Goal: Task Accomplishment & Management: Manage account settings

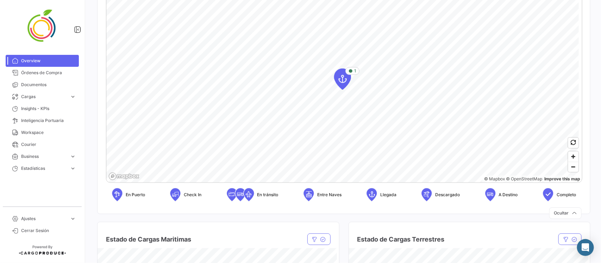
scroll to position [176, 0]
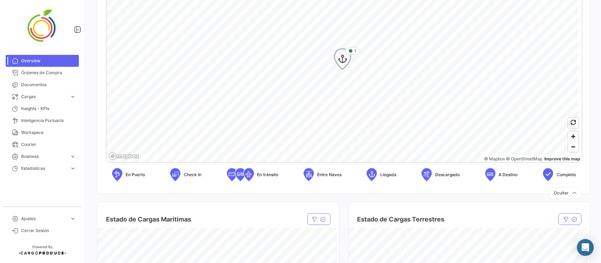
click at [343, 63] on icon "Map marker" at bounding box center [343, 59] width 10 height 15
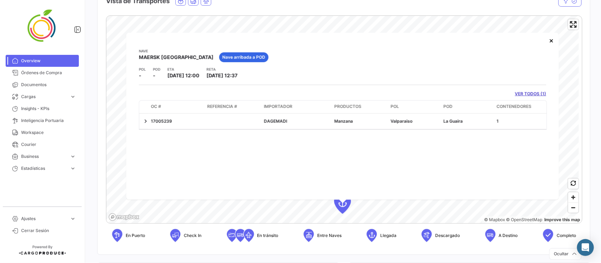
scroll to position [44, 0]
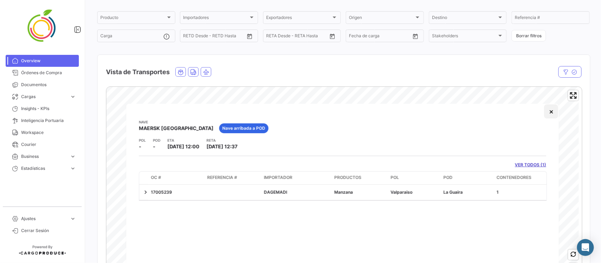
click at [552, 113] on button "×" at bounding box center [552, 112] width 14 height 14
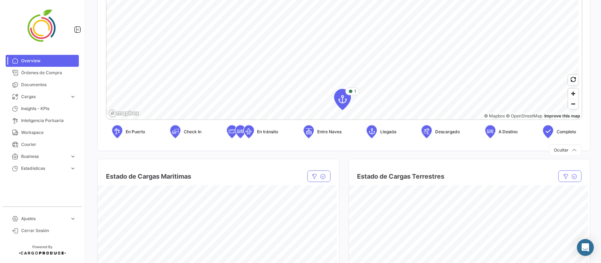
scroll to position [220, 0]
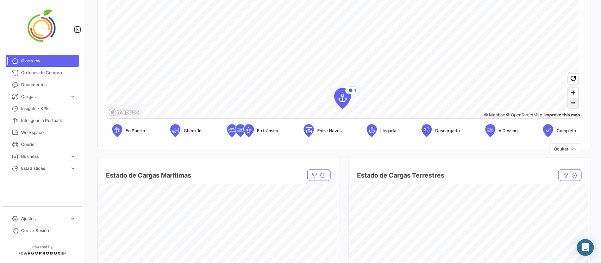
click at [569, 104] on span "Zoom out" at bounding box center [574, 103] width 10 height 10
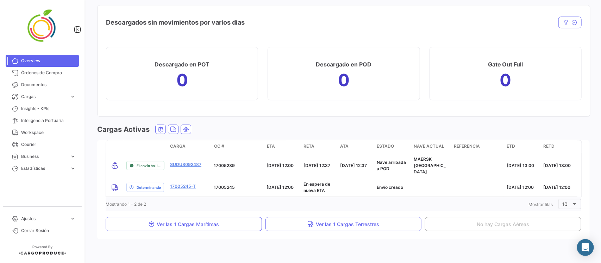
scroll to position [772, 0]
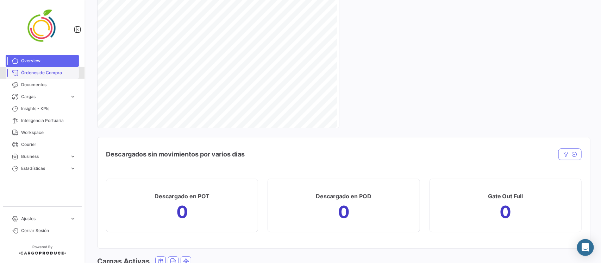
click at [48, 76] on link "Órdenes de Compra" at bounding box center [42, 73] width 73 height 12
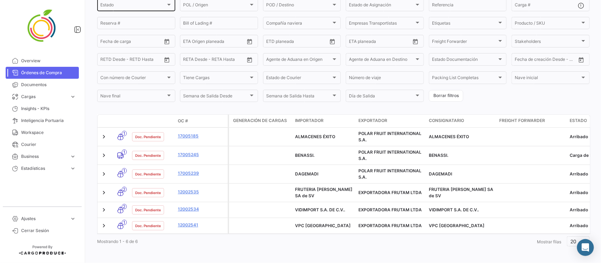
scroll to position [93, 0]
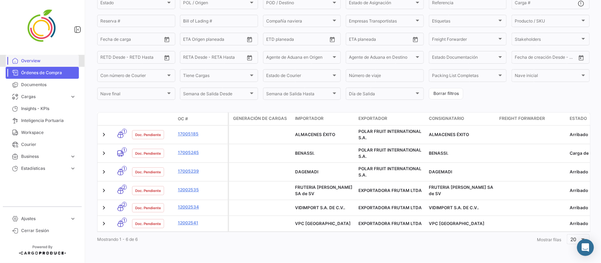
click at [21, 58] on span "Overview" at bounding box center [48, 61] width 55 height 6
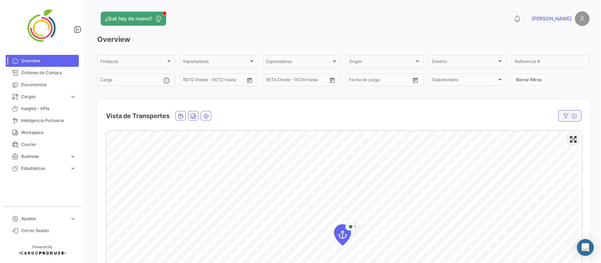
click at [563, 117] on icon "button" at bounding box center [566, 116] width 6 height 6
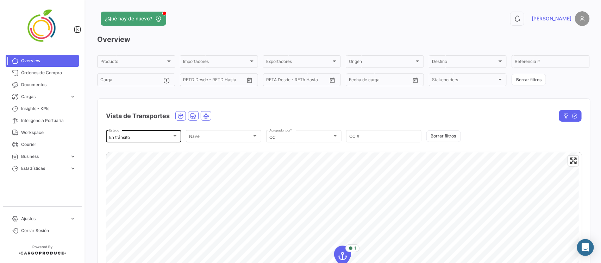
click at [163, 135] on div "En tránsito Estado" at bounding box center [143, 136] width 69 height 14
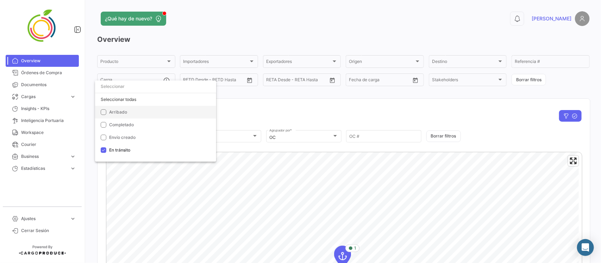
click at [103, 111] on mat-pseudo-checkbox at bounding box center [104, 113] width 6 height 6
click at [479, 116] on div at bounding box center [300, 131] width 601 height 263
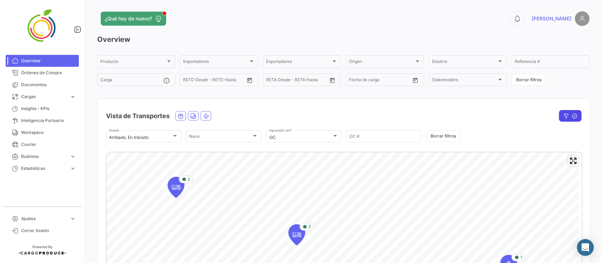
click at [564, 117] on icon "button" at bounding box center [567, 116] width 6 height 6
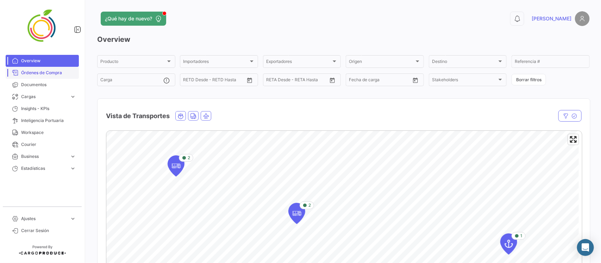
click at [32, 71] on span "Órdenes de Compra" at bounding box center [48, 73] width 55 height 6
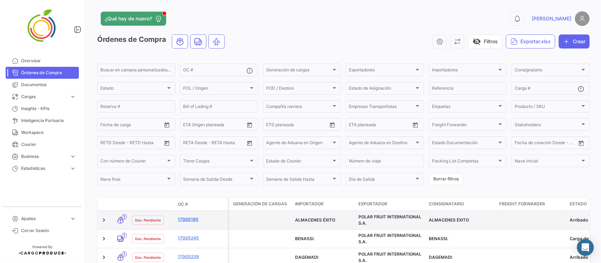
click at [187, 218] on link "17005185" at bounding box center [201, 220] width 47 height 6
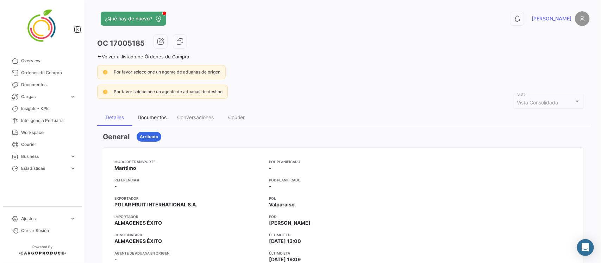
click at [154, 119] on div "Documentos" at bounding box center [152, 117] width 29 height 6
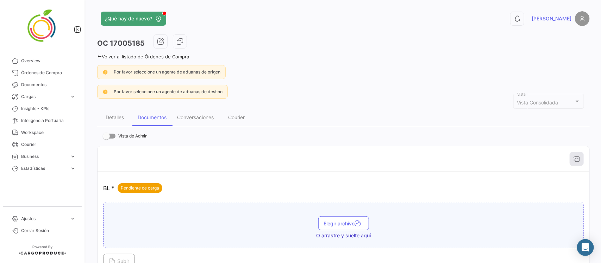
click at [94, 54] on div "¿Qué hay de nuevo? 0 Andrielle OC 17005185 Volver al listado de Órdenes de Comp…" at bounding box center [343, 131] width 515 height 263
click at [95, 56] on div "¿Qué hay de nuevo? 0 Andrielle OC 17005185 Volver al listado de Órdenes de Comp…" at bounding box center [343, 131] width 515 height 263
click at [98, 55] on icon at bounding box center [99, 56] width 5 height 5
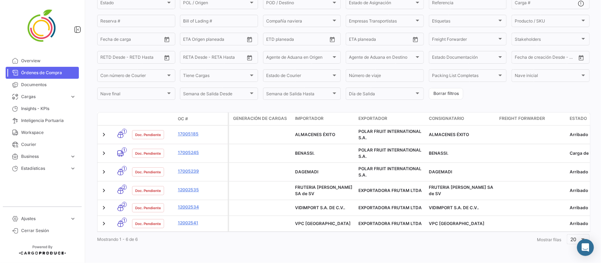
scroll to position [93, 0]
click at [38, 54] on mat-nav-list "Overview Órdenes de Compra Documentos Cargas expand_more Cargas Aéreas Cargas M…" at bounding box center [42, 128] width 85 height 152
click at [37, 61] on span "Overview" at bounding box center [48, 61] width 55 height 6
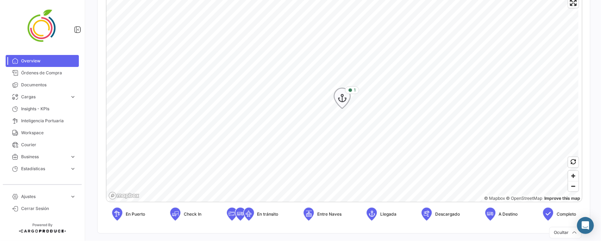
scroll to position [176, 0]
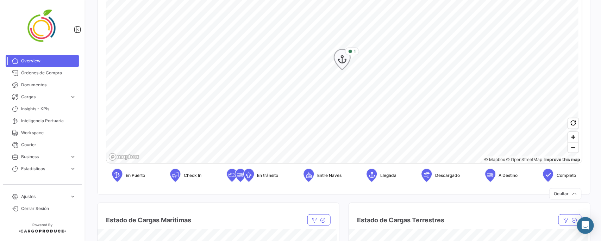
click at [343, 59] on icon "Map marker" at bounding box center [342, 59] width 10 height 15
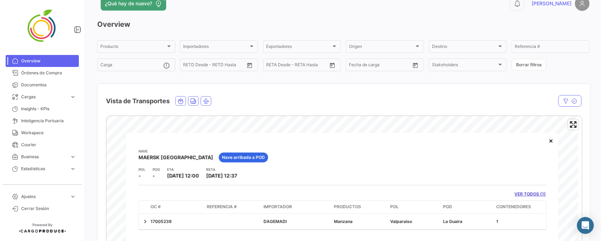
scroll to position [0, 0]
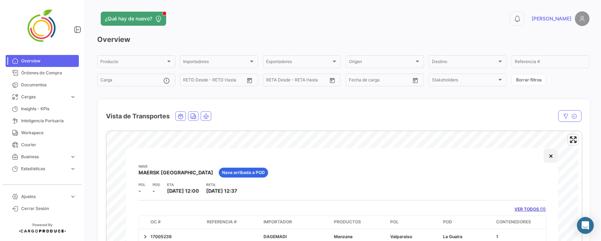
click at [552, 156] on button "×" at bounding box center [551, 156] width 14 height 14
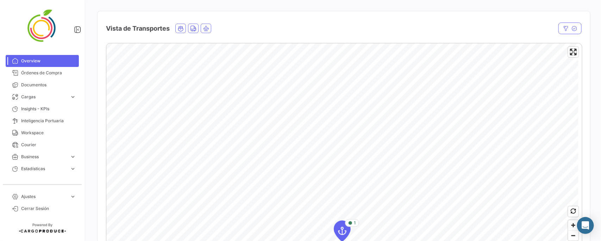
scroll to position [44, 0]
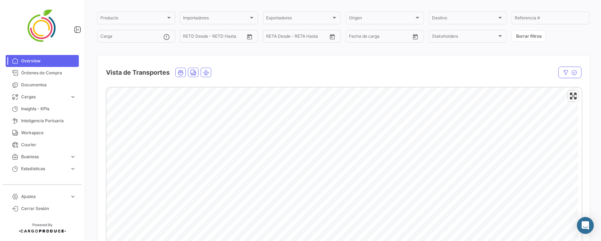
drag, startPoint x: 560, startPoint y: 72, endPoint x: 564, endPoint y: 88, distance: 17.0
click at [563, 72] on icon "button" at bounding box center [566, 73] width 6 height 6
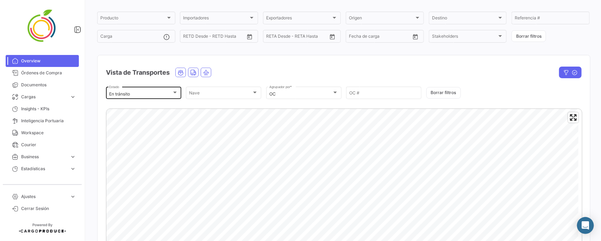
click at [169, 92] on div "En tránsito" at bounding box center [140, 94] width 63 height 5
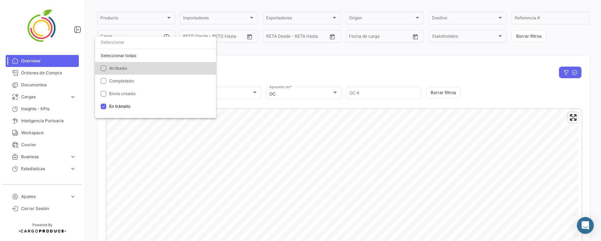
click at [117, 67] on span "Arribado" at bounding box center [118, 68] width 18 height 5
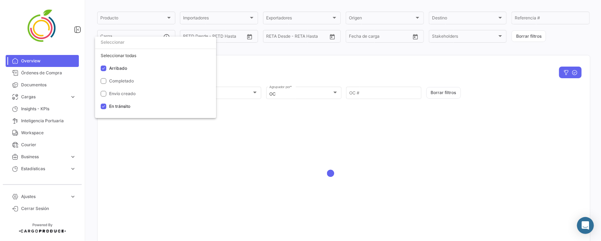
click at [264, 65] on div at bounding box center [300, 120] width 601 height 241
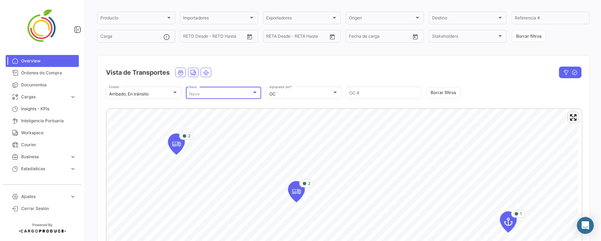
click at [240, 93] on div "Nave" at bounding box center [220, 94] width 63 height 5
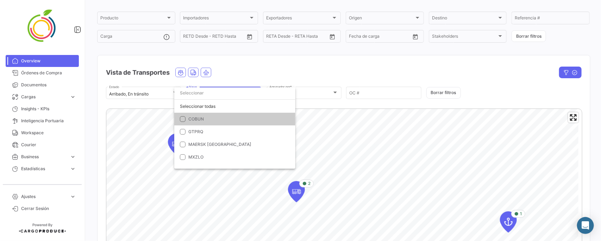
click at [258, 80] on div at bounding box center [300, 120] width 601 height 241
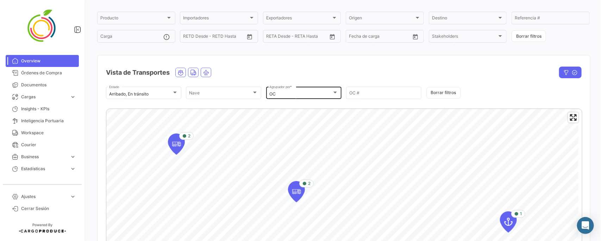
click at [309, 90] on div "OC Agrupador por *" at bounding box center [303, 93] width 69 height 14
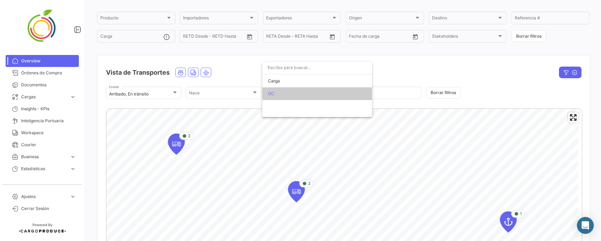
click at [243, 66] on div at bounding box center [300, 120] width 601 height 241
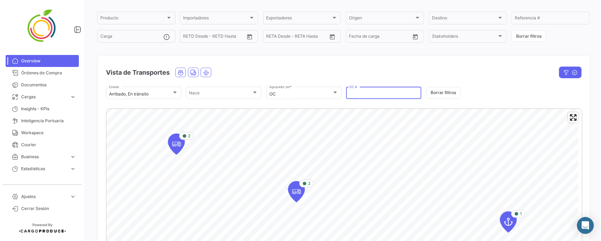
click at [359, 92] on input "OC #" at bounding box center [383, 94] width 69 height 5
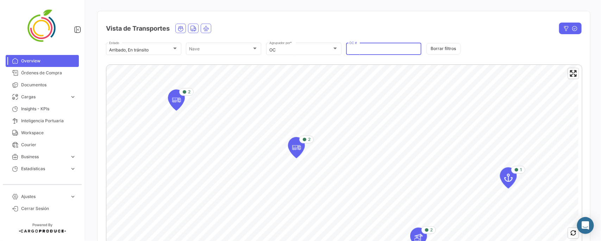
scroll to position [0, 0]
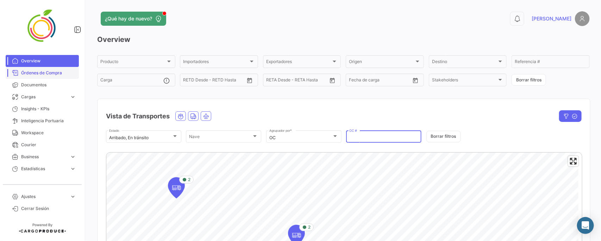
click at [41, 73] on span "Órdenes de Compra" at bounding box center [48, 73] width 55 height 6
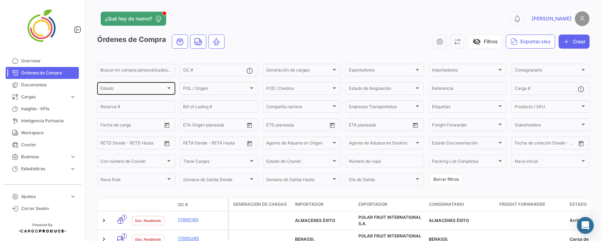
click at [150, 86] on div "Estado Estado" at bounding box center [136, 88] width 72 height 14
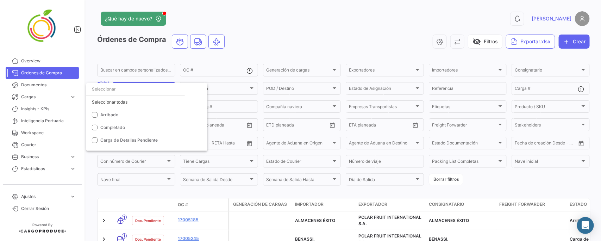
click at [318, 41] on div at bounding box center [300, 120] width 601 height 241
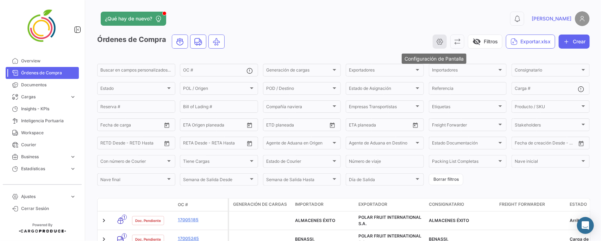
click at [436, 41] on icon "button" at bounding box center [439, 41] width 7 height 7
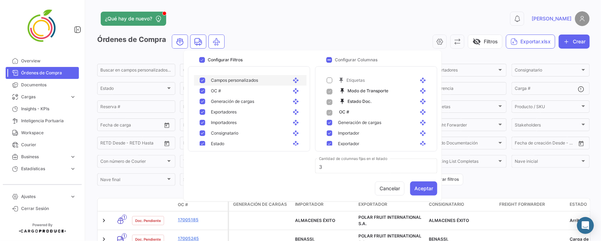
click at [205, 79] on mat-pseudo-checkbox at bounding box center [203, 80] width 6 height 6
checkbox input "false"
drag, startPoint x: 203, startPoint y: 101, endPoint x: 201, endPoint y: 83, distance: 17.7
click at [203, 100] on mat-pseudo-checkbox at bounding box center [203, 102] width 6 height 6
click at [203, 80] on mat-pseudo-checkbox at bounding box center [203, 80] width 6 height 6
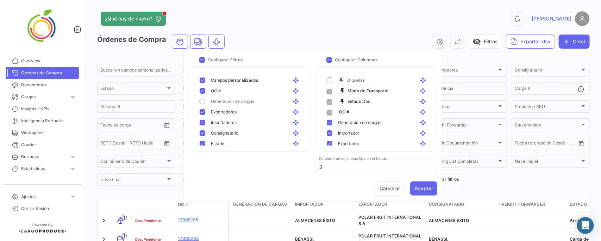
drag, startPoint x: 203, startPoint y: 102, endPoint x: 271, endPoint y: 88, distance: 69.4
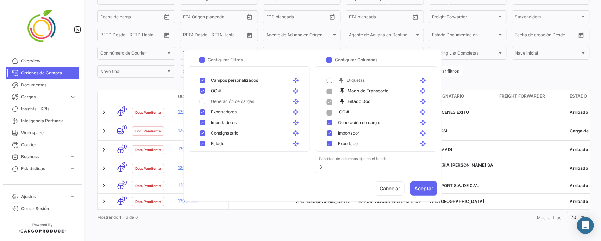
click at [484, 64] on form "Buscar en campos personalizados... OC # Generación de cargas Generación de carg…" at bounding box center [343, 17] width 493 height 124
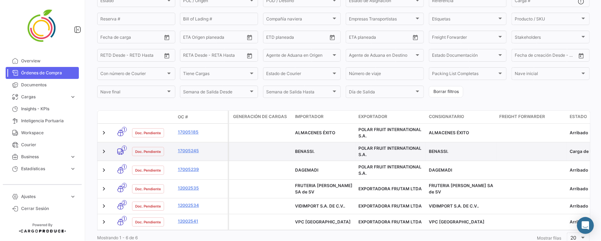
scroll to position [114, 0]
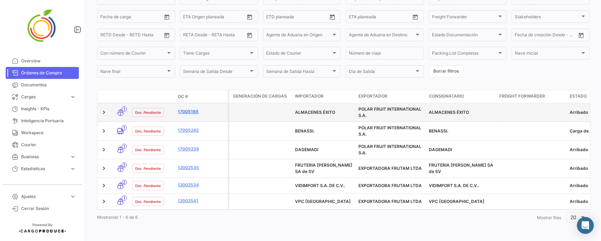
click at [190, 108] on link "17005185" at bounding box center [201, 111] width 47 height 6
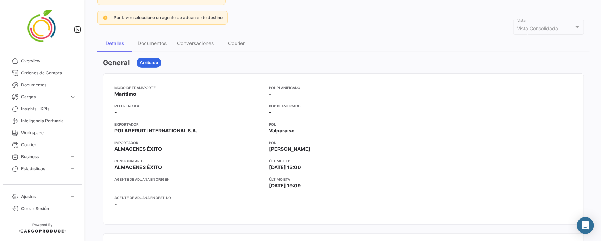
scroll to position [88, 0]
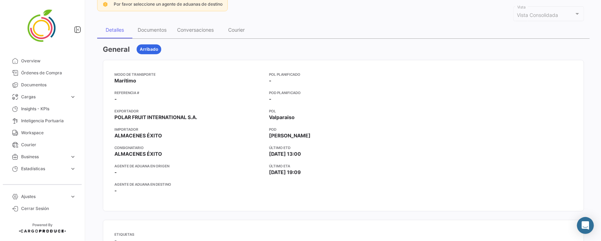
click at [125, 79] on span "Marítimo" at bounding box center [125, 80] width 22 height 7
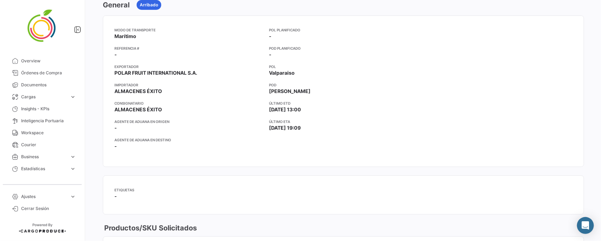
click at [131, 72] on span "POLAR FRUIT INTERNATIONAL S.A." at bounding box center [155, 72] width 83 height 7
click at [132, 91] on span "ALMACENES ÉXITO" at bounding box center [138, 91] width 48 height 7
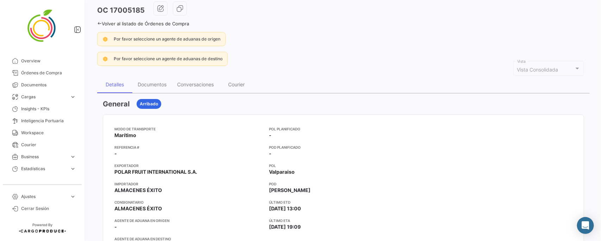
scroll to position [44, 0]
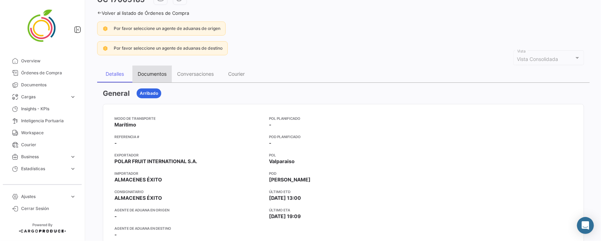
click at [150, 74] on div "Documentos" at bounding box center [152, 74] width 29 height 6
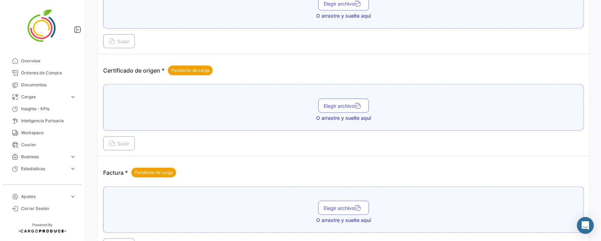
scroll to position [88, 0]
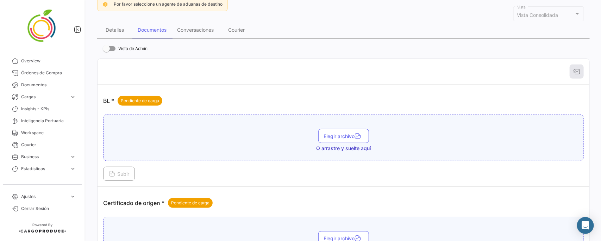
drag, startPoint x: 124, startPoint y: 99, endPoint x: 166, endPoint y: 101, distance: 42.7
click at [166, 101] on div "BL * Pendiente de carga" at bounding box center [343, 100] width 481 height 21
click at [161, 99] on div "Pendiente de carga" at bounding box center [140, 101] width 45 height 10
click at [346, 139] on button "Elegir archivo" at bounding box center [343, 136] width 51 height 14
click at [117, 175] on button "Subir" at bounding box center [119, 174] width 32 height 14
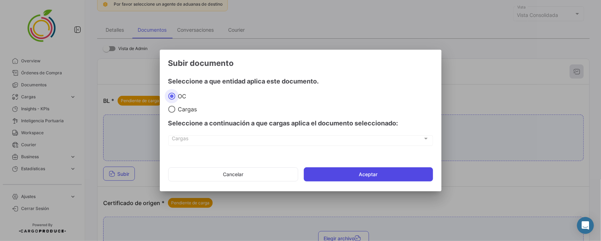
click at [388, 174] on button "Aceptar" at bounding box center [368, 174] width 129 height 14
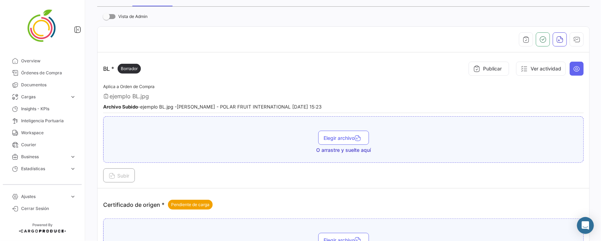
scroll to position [132, 0]
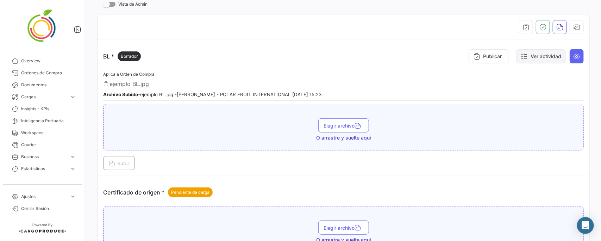
click at [545, 54] on button "Ver actividad" at bounding box center [541, 56] width 50 height 14
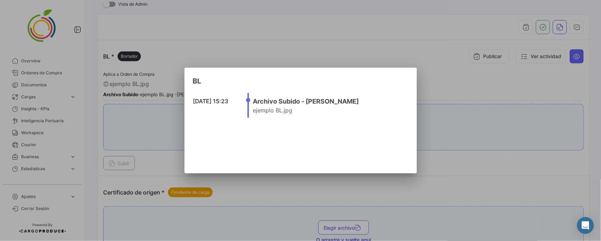
drag, startPoint x: 193, startPoint y: 101, endPoint x: 240, endPoint y: 103, distance: 47.2
click at [242, 101] on mat-dialog-content "[DATE] 15:23 Archivo Subido - [PERSON_NAME] ejemplo BL.jpg" at bounding box center [301, 105] width 232 height 39
click at [259, 72] on mat-dialog-container "BL [DATE] 15:23 Archivo Subido - [PERSON_NAME] ejemplo BL.jpg" at bounding box center [301, 121] width 232 height 106
drag, startPoint x: 306, startPoint y: 103, endPoint x: 376, endPoint y: 105, distance: 69.8
click at [376, 105] on h4 "Archivo Subido - [PERSON_NAME]" at bounding box center [328, 102] width 151 height 10
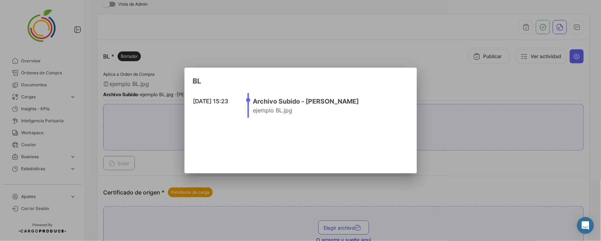
click at [336, 99] on h4 "Archivo Subido - [PERSON_NAME]" at bounding box center [328, 102] width 151 height 10
click at [415, 43] on div at bounding box center [300, 120] width 601 height 241
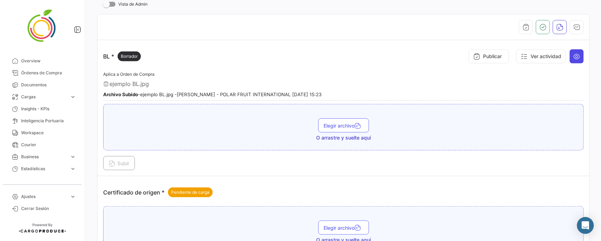
click at [573, 55] on icon at bounding box center [576, 56] width 7 height 7
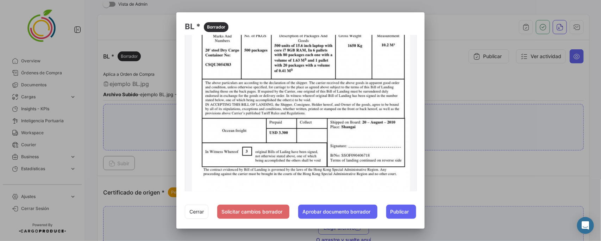
scroll to position [193, 0]
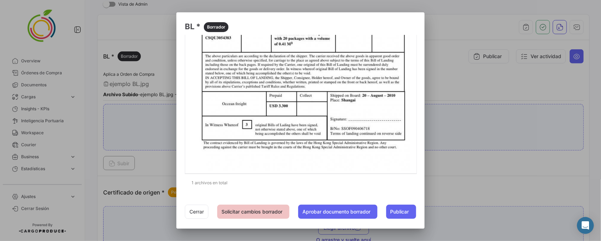
click at [241, 210] on button "Solicitar cambios borrador" at bounding box center [253, 212] width 72 height 14
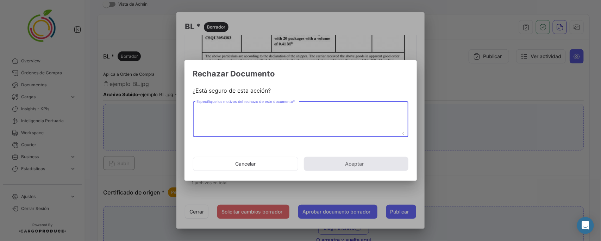
click at [229, 119] on textarea "Especifique los motivos del rechazo de este documento *" at bounding box center [301, 119] width 208 height 31
click at [265, 115] on textarea "Especifique los motivos del rechazo de este documento *" at bounding box center [301, 119] width 208 height 31
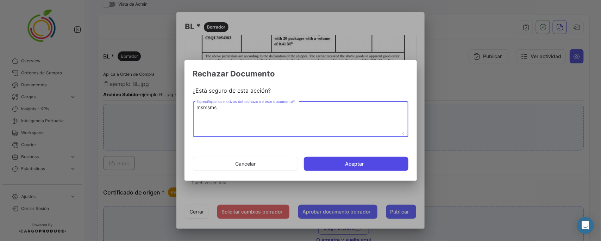
type textarea "msmsms"
click at [361, 163] on button "Aceptar" at bounding box center [356, 164] width 105 height 14
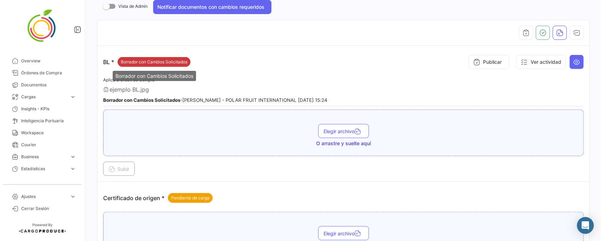
click at [124, 62] on span "Borrador con Cambios Solicitados" at bounding box center [154, 62] width 67 height 6
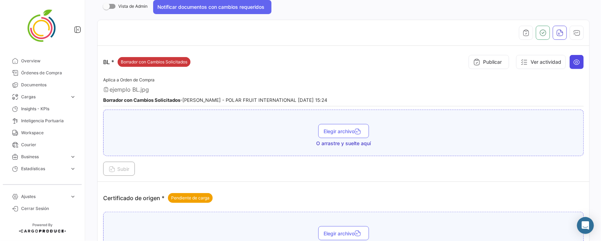
click at [573, 59] on icon at bounding box center [576, 61] width 7 height 7
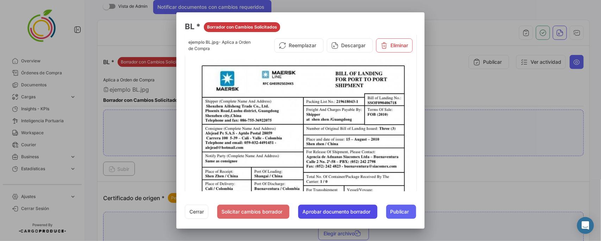
click at [335, 210] on button "Aprobar documento borrador" at bounding box center [337, 212] width 79 height 14
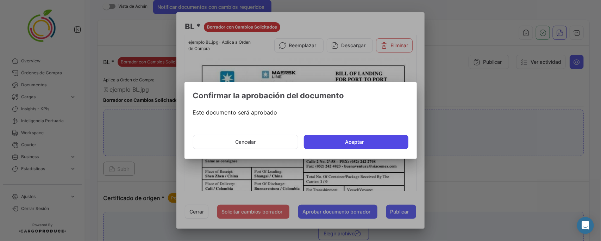
click at [365, 138] on button "Aceptar" at bounding box center [356, 142] width 105 height 14
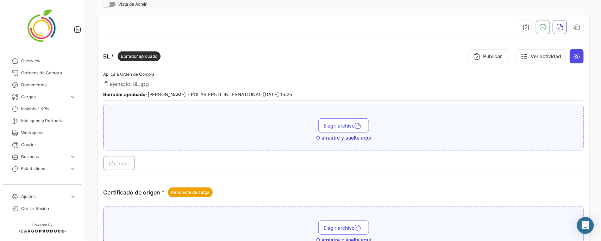
click at [575, 57] on icon at bounding box center [576, 56] width 7 height 7
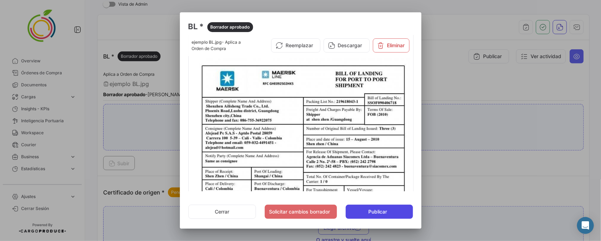
click at [382, 213] on span "Publicar" at bounding box center [378, 211] width 19 height 7
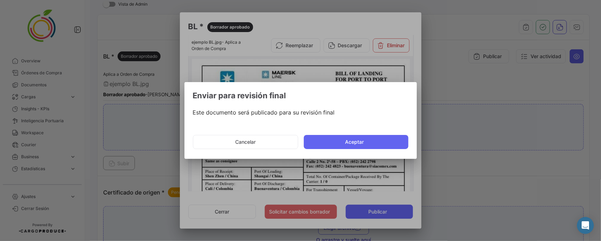
drag, startPoint x: 334, startPoint y: 139, endPoint x: 334, endPoint y: 181, distance: 41.2
click at [334, 141] on button "Aceptar" at bounding box center [356, 142] width 105 height 14
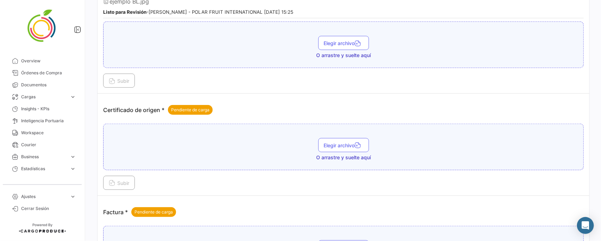
scroll to position [132, 0]
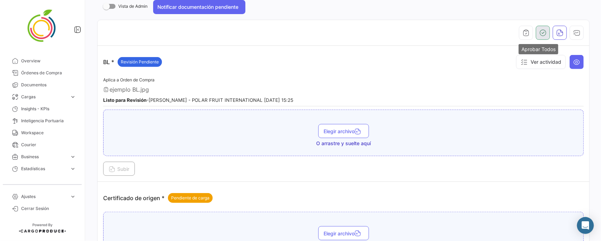
click at [540, 35] on icon "button" at bounding box center [543, 32] width 7 height 7
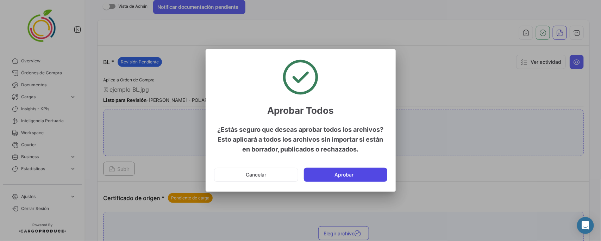
click at [326, 173] on button "Aprobar" at bounding box center [345, 175] width 83 height 14
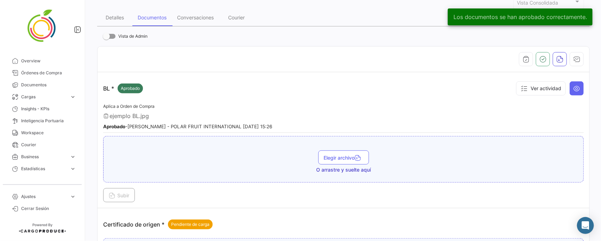
scroll to position [88, 0]
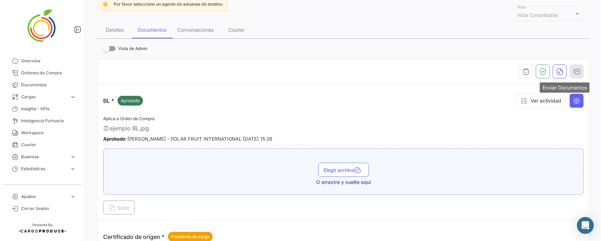
click at [573, 69] on icon "button" at bounding box center [576, 71] width 7 height 7
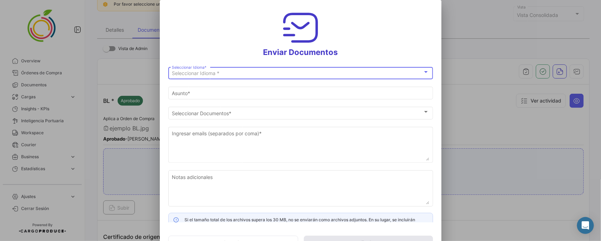
click at [231, 74] on div "Seleccionar Idioma *" at bounding box center [297, 73] width 251 height 6
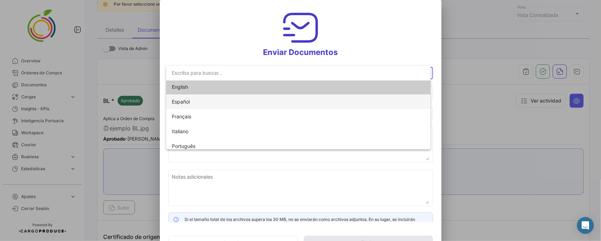
scroll to position [0, 0]
click at [193, 90] on span "English" at bounding box center [298, 88] width 253 height 15
type input "[PERSON_NAME] has shared the documents of PO # 17005185 with you"
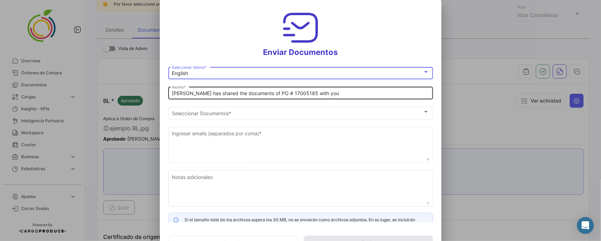
click at [332, 93] on input "[PERSON_NAME] has shared the documents of PO # 17005185 with you" at bounding box center [301, 94] width 258 height 6
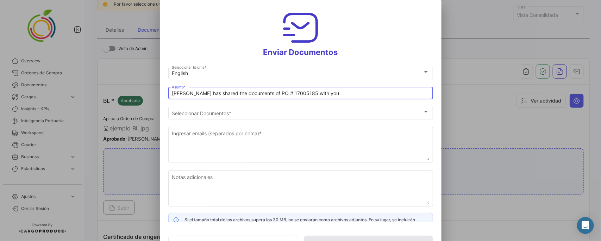
click at [201, 92] on input "[PERSON_NAME] has shared the documents of PO # 17005185 with you" at bounding box center [301, 94] width 258 height 6
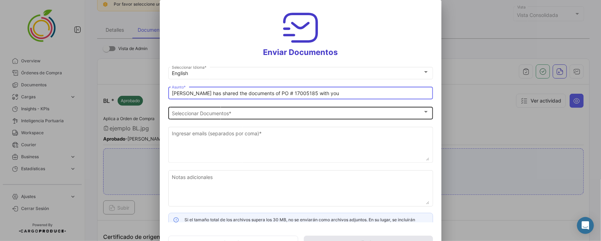
click at [423, 114] on div at bounding box center [426, 112] width 6 height 6
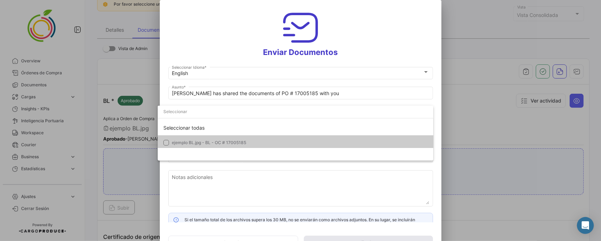
drag, startPoint x: 164, startPoint y: 141, endPoint x: 221, endPoint y: 166, distance: 62.1
click at [165, 141] on mat-pseudo-checkbox at bounding box center [166, 143] width 6 height 6
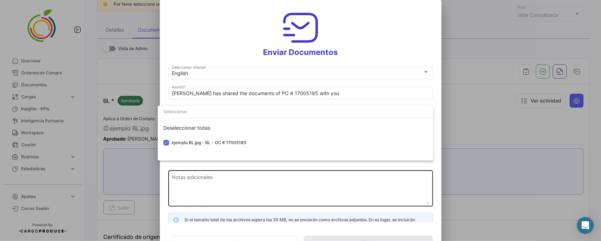
click at [214, 180] on div at bounding box center [300, 120] width 601 height 241
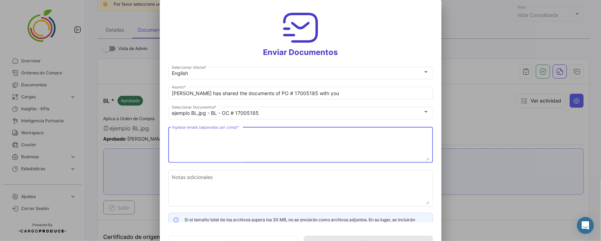
click at [202, 140] on textarea "Ingresar emails (separados por coma) *" at bounding box center [301, 145] width 258 height 31
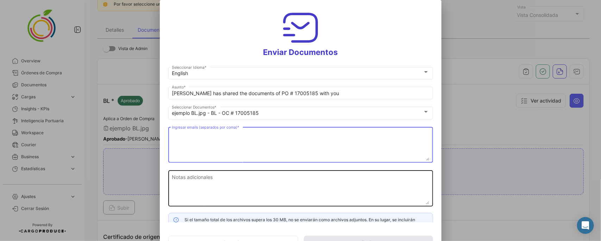
click at [196, 180] on textarea "Notas adicionales" at bounding box center [301, 188] width 258 height 31
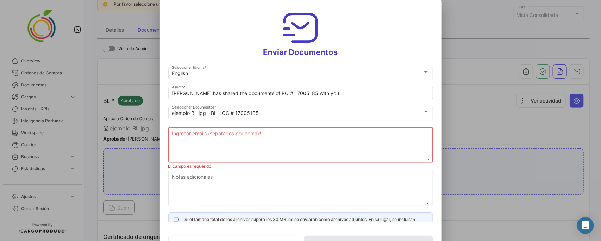
scroll to position [10, 0]
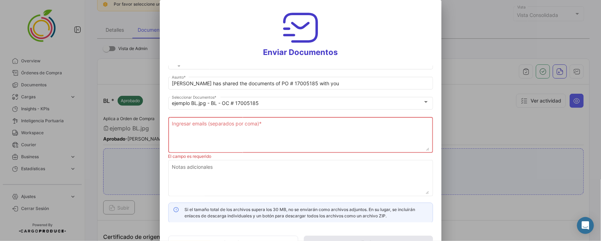
click at [462, 104] on div at bounding box center [300, 120] width 601 height 241
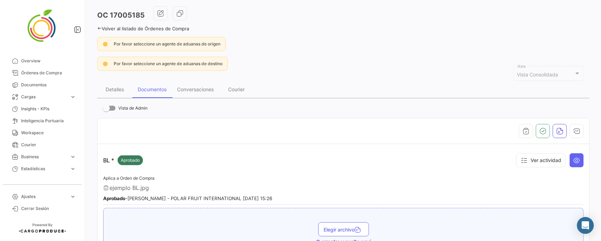
scroll to position [0, 0]
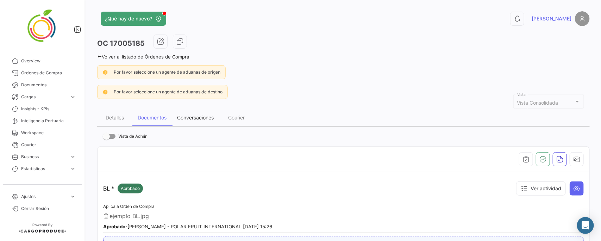
drag, startPoint x: 201, startPoint y: 115, endPoint x: 208, endPoint y: 123, distance: 10.7
click at [201, 115] on div "Conversaciones" at bounding box center [195, 117] width 37 height 6
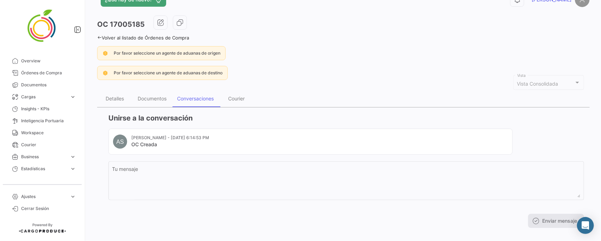
scroll to position [28, 0]
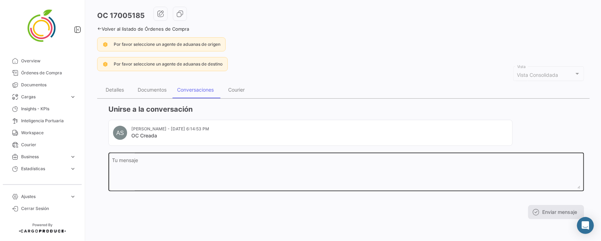
click at [165, 166] on textarea "Tu mensaje" at bounding box center [346, 173] width 469 height 31
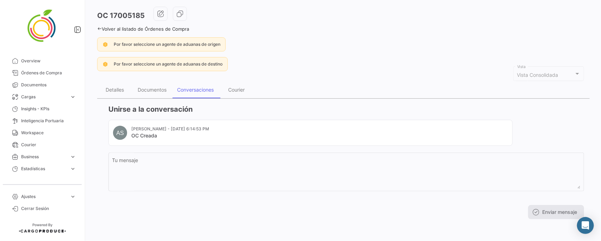
drag, startPoint x: 131, startPoint y: 130, endPoint x: 221, endPoint y: 132, distance: 89.2
click at [209, 132] on div "[PERSON_NAME] - [DATE] 6:14:53 PM OC Creada" at bounding box center [170, 133] width 78 height 14
click at [138, 137] on mat-card-title "OC Creada" at bounding box center [170, 135] width 78 height 7
click at [137, 129] on mat-card-subtitle "[PERSON_NAME] - [DATE] 6:14:53 PM" at bounding box center [170, 129] width 78 height 6
drag, startPoint x: 131, startPoint y: 128, endPoint x: 173, endPoint y: 124, distance: 41.7
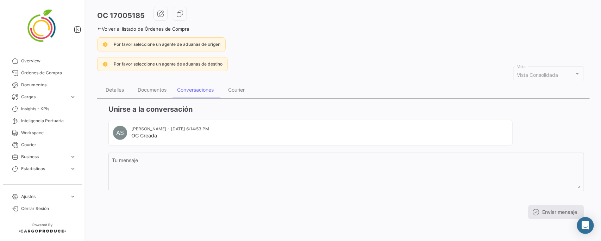
click at [173, 124] on mat-card "AS [PERSON_NAME] - [DATE] 6:14:53 PM OC Creada" at bounding box center [310, 133] width 404 height 26
click at [180, 133] on mat-card-title "OC Creada" at bounding box center [170, 135] width 78 height 7
drag, startPoint x: 172, startPoint y: 127, endPoint x: 123, endPoint y: 131, distance: 49.4
click at [137, 131] on mat-card-subtitle "[PERSON_NAME] - [DATE] 6:14:53 PM" at bounding box center [170, 129] width 78 height 6
click at [140, 126] on mat-card-subtitle "[PERSON_NAME] - [DATE] 6:14:53 PM" at bounding box center [170, 129] width 78 height 6
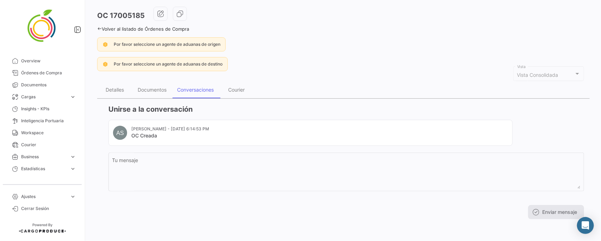
click at [194, 129] on mat-card-subtitle "[PERSON_NAME] - [DATE] 6:14:53 PM" at bounding box center [170, 129] width 78 height 6
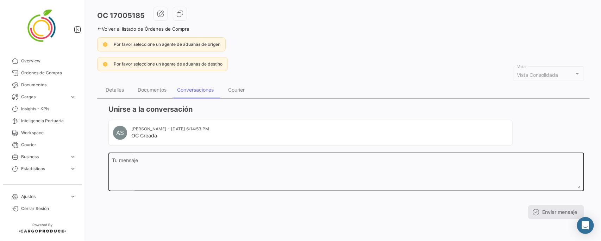
click at [170, 176] on textarea "Tu mensaje" at bounding box center [346, 173] width 469 height 31
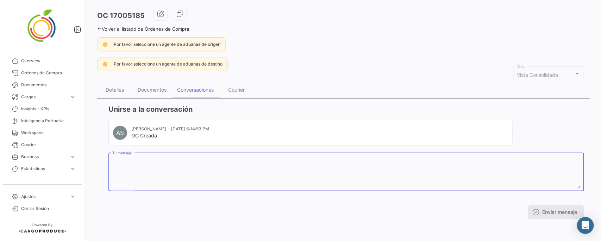
click at [155, 162] on textarea "Tu mensaje" at bounding box center [346, 173] width 469 height 31
click at [124, 150] on div "Unirse a la conversación AS [PERSON_NAME] - [DATE] 6:14:53 PM OC Creada Tu mens…" at bounding box center [346, 161] width 476 height 115
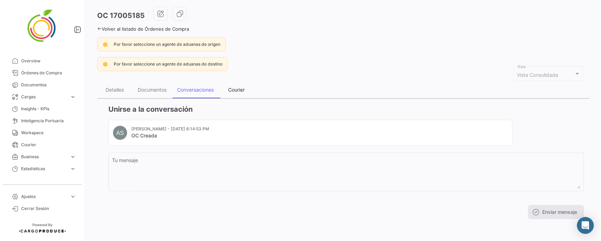
click at [241, 89] on div "Courier" at bounding box center [237, 90] width 17 height 6
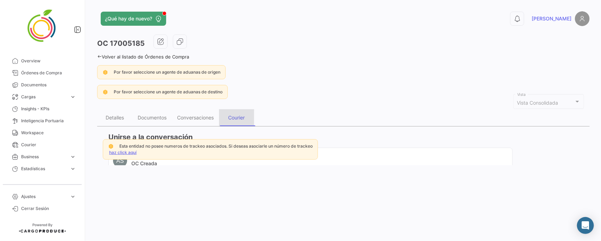
scroll to position [0, 0]
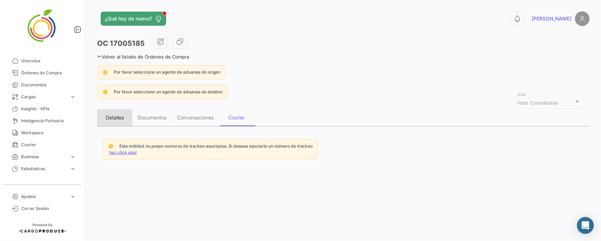
click at [115, 115] on div "Detalles" at bounding box center [115, 117] width 18 height 6
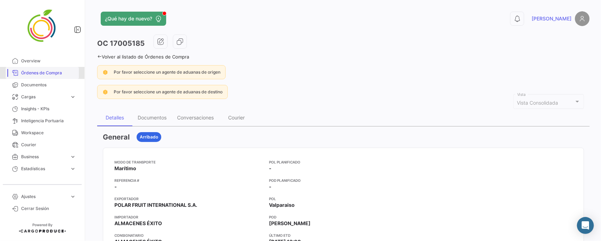
click at [48, 72] on span "Órdenes de Compra" at bounding box center [48, 73] width 55 height 6
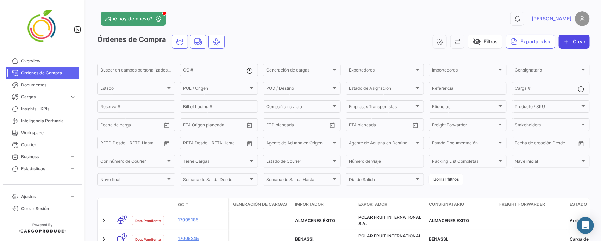
click at [569, 42] on button "Crear" at bounding box center [574, 42] width 31 height 14
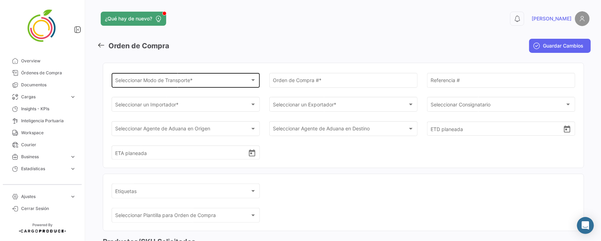
click at [228, 78] on div "Seleccionar Modo de Transporte * Seleccionar Modo de Transporte *" at bounding box center [186, 80] width 141 height 16
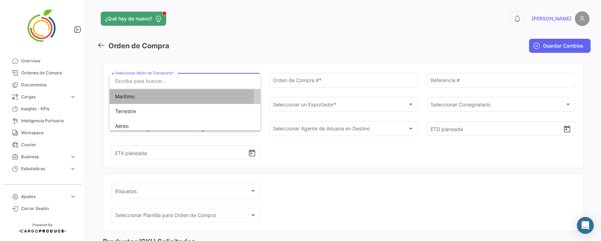
click at [132, 97] on span "Marítimo" at bounding box center [125, 96] width 20 height 6
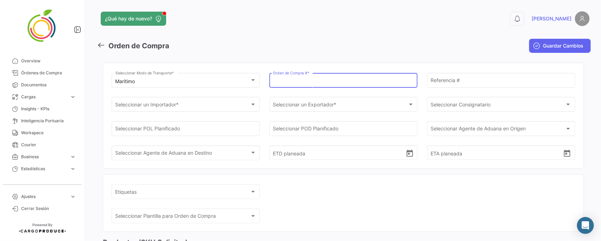
click at [321, 82] on input "Orden de Compra # *" at bounding box center [343, 82] width 141 height 6
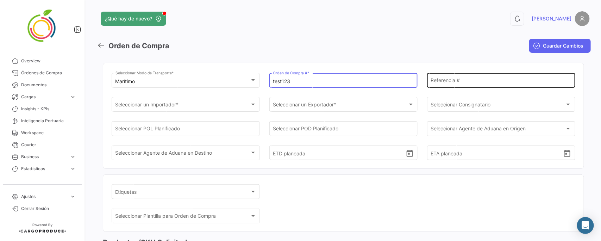
type input "test123"
click at [445, 85] on input "Referencia #" at bounding box center [501, 82] width 141 height 6
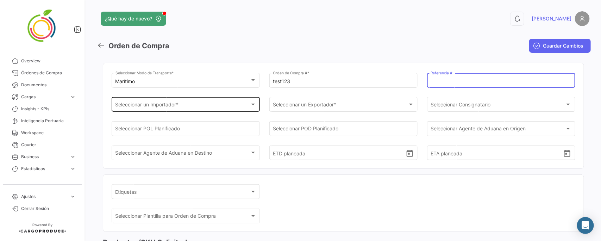
click at [221, 107] on div "Seleccionar un Importador *" at bounding box center [183, 106] width 135 height 6
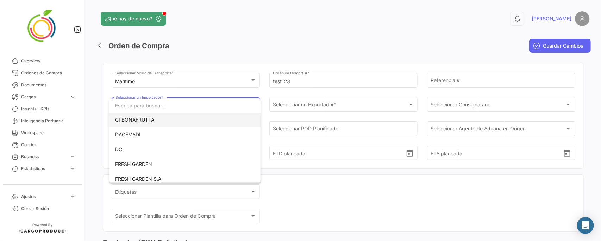
scroll to position [44, 0]
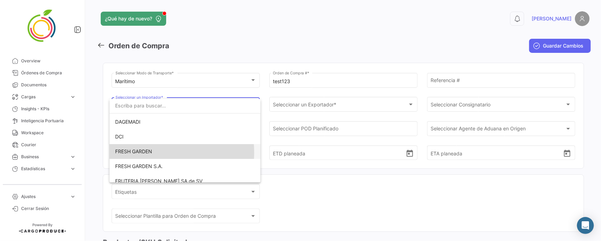
click at [146, 152] on span "FRESH GARDEN" at bounding box center [133, 151] width 37 height 6
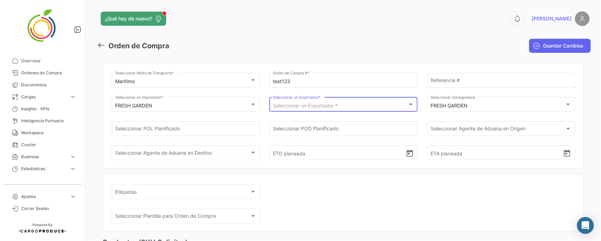
click at [342, 103] on div "Seleccionar un Exportador *" at bounding box center [340, 106] width 135 height 6
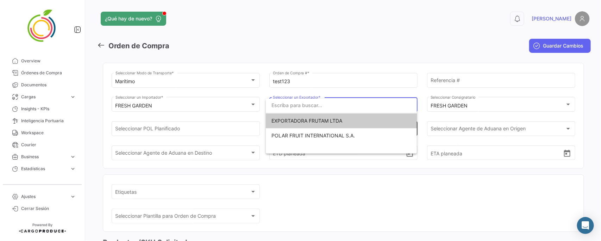
drag, startPoint x: 326, startPoint y: 123, endPoint x: 324, endPoint y: 129, distance: 6.6
click at [326, 122] on span "EXPORTADORA FRUTAM LTDA" at bounding box center [307, 121] width 71 height 6
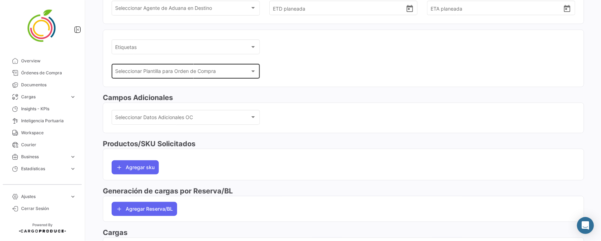
scroll to position [132, 0]
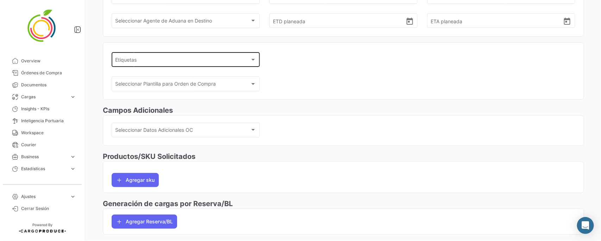
click at [204, 62] on div "Etiquetas" at bounding box center [183, 61] width 135 height 6
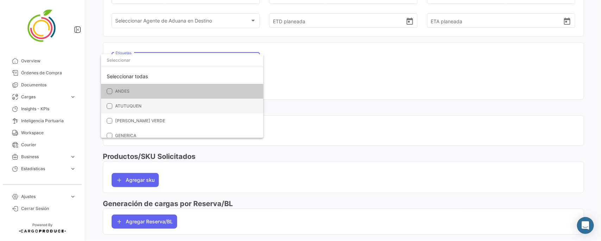
scroll to position [79, 0]
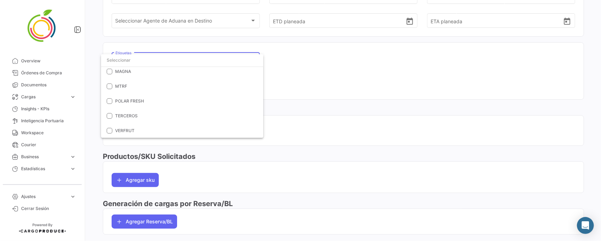
drag, startPoint x: 394, startPoint y: 74, endPoint x: 293, endPoint y: 81, distance: 101.3
click at [395, 75] on div at bounding box center [300, 120] width 601 height 241
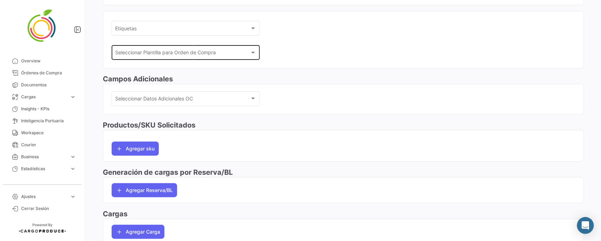
scroll to position [201, 0]
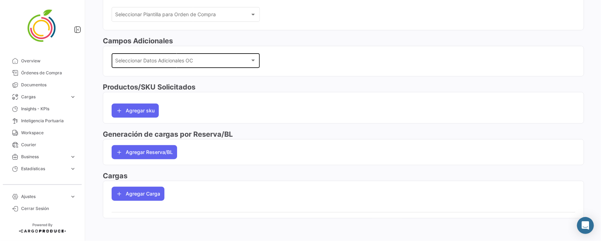
click at [231, 63] on div "Seleccionar Datos Adicionales OC" at bounding box center [183, 62] width 135 height 6
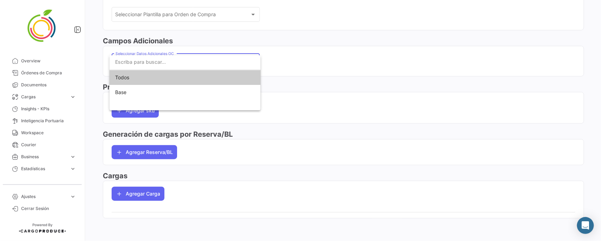
click at [346, 75] on div at bounding box center [300, 120] width 601 height 241
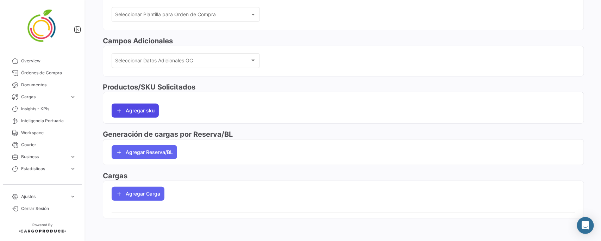
click at [136, 112] on button "Agregar sku" at bounding box center [135, 111] width 47 height 14
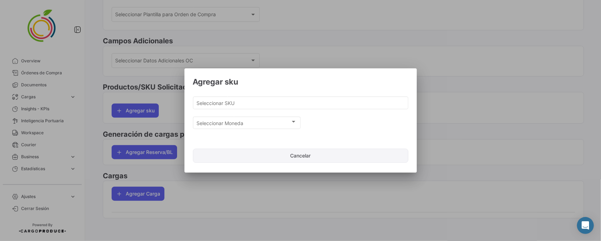
click at [305, 158] on button "Cancelar" at bounding box center [301, 156] width 216 height 14
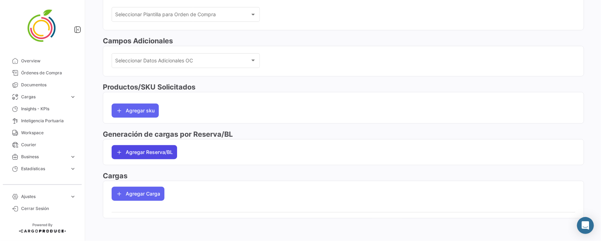
click at [153, 153] on button "Agregar Reserva/BL" at bounding box center [145, 152] width 66 height 14
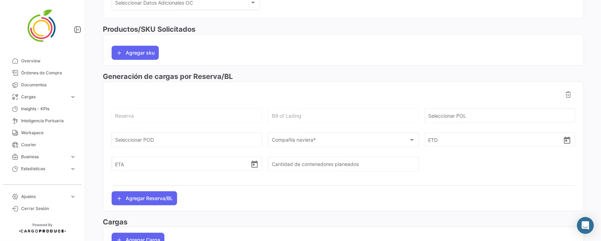
scroll to position [306, 0]
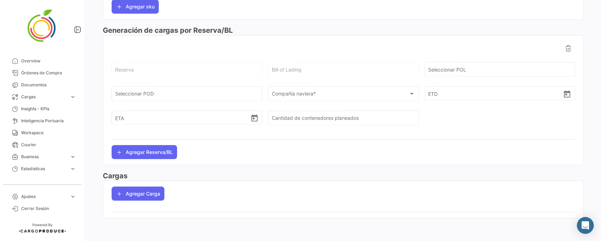
drag, startPoint x: 235, startPoint y: 31, endPoint x: 104, endPoint y: 27, distance: 131.1
click at [104, 27] on h3 "Generación de cargas por Reserva/BL" at bounding box center [344, 30] width 482 height 10
click at [143, 27] on h3 "Generación de cargas por Reserva/BL" at bounding box center [344, 30] width 482 height 10
click at [159, 32] on h3 "Generación de cargas por Reserva/BL" at bounding box center [344, 30] width 482 height 10
click at [312, 95] on span "Compañía naviera *" at bounding box center [340, 95] width 137 height 6
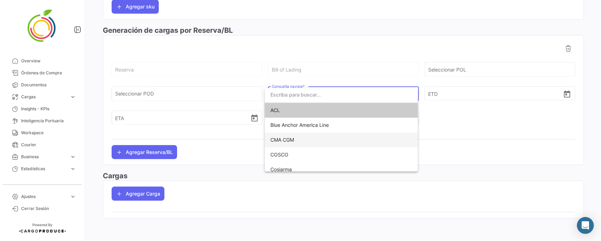
click at [298, 138] on span "CMA CGM" at bounding box center [342, 139] width 142 height 15
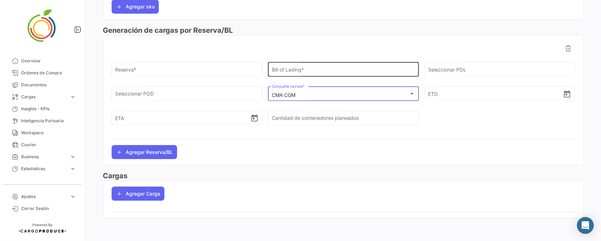
click at [287, 71] on input "Bill of Lading *" at bounding box center [343, 71] width 143 height 6
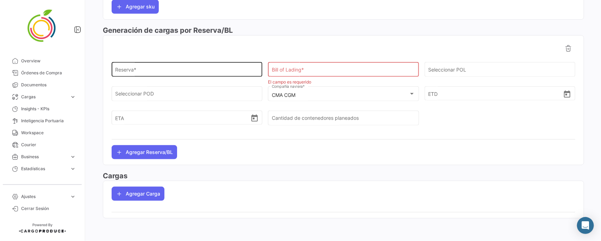
click at [208, 68] on div "Reserva *" at bounding box center [187, 69] width 143 height 16
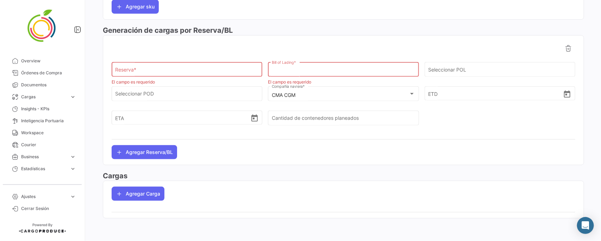
click at [289, 70] on input "Bill of Lading *" at bounding box center [343, 71] width 143 height 6
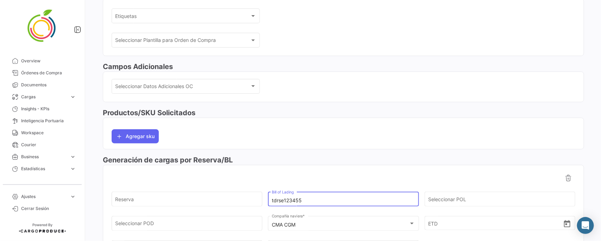
scroll to position [264, 0]
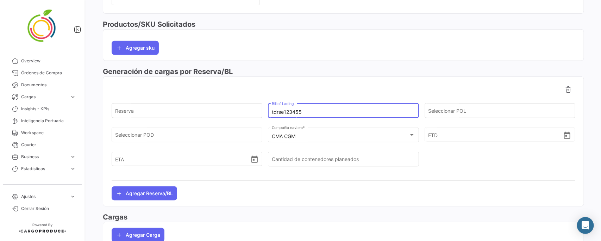
type input "tdrse123455"
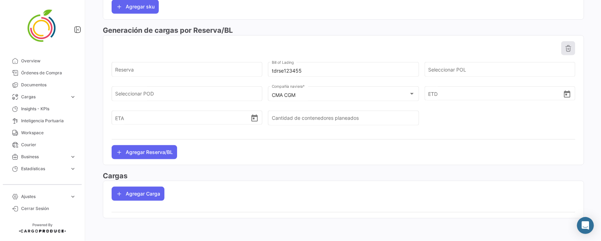
click at [565, 46] on icon at bounding box center [568, 48] width 7 height 7
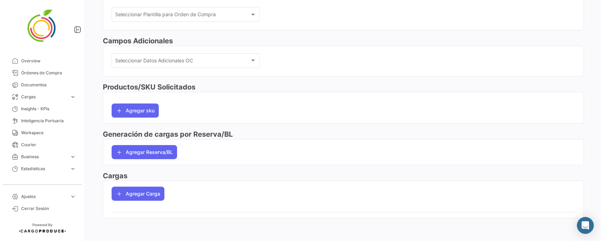
scroll to position [201, 0]
click at [131, 196] on button "Agregar Carga" at bounding box center [138, 194] width 53 height 14
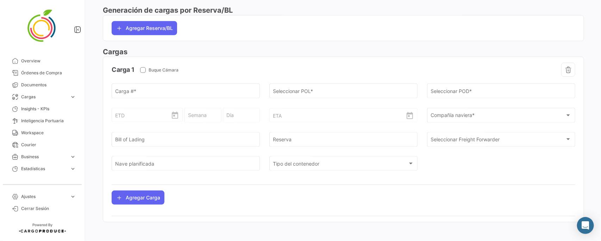
scroll to position [330, 0]
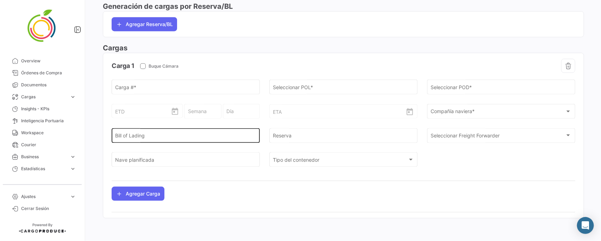
drag, startPoint x: 288, startPoint y: 137, endPoint x: 224, endPoint y: 134, distance: 63.5
click at [288, 137] on input "Reserva" at bounding box center [343, 137] width 141 height 6
click at [187, 136] on input "Bill of Lading" at bounding box center [186, 137] width 141 height 6
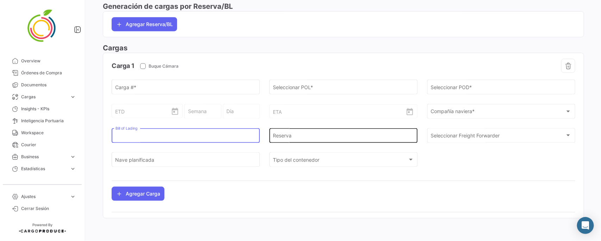
click at [281, 134] on input "Reserva" at bounding box center [343, 137] width 141 height 6
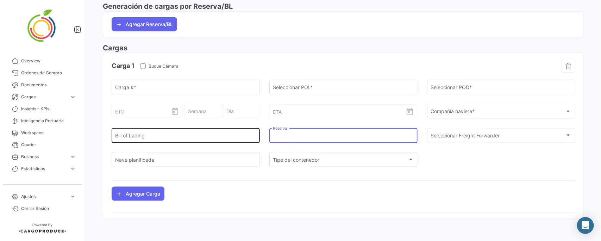
click at [176, 139] on input "Bill of Lading" at bounding box center [186, 137] width 141 height 6
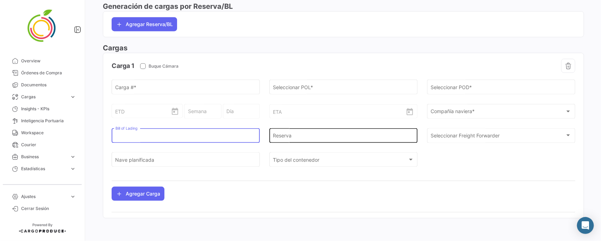
click at [285, 141] on div "Reserva" at bounding box center [343, 135] width 141 height 16
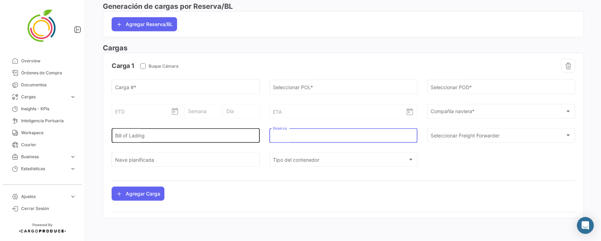
click at [176, 132] on div "Bill of Lading" at bounding box center [186, 135] width 141 height 16
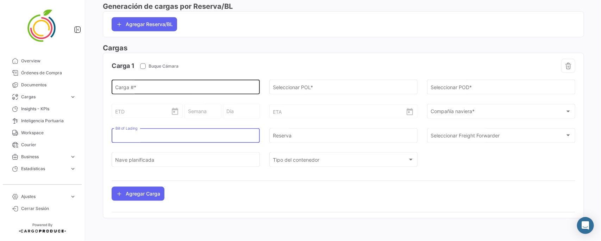
click at [137, 88] on input "Carga # *" at bounding box center [186, 89] width 141 height 6
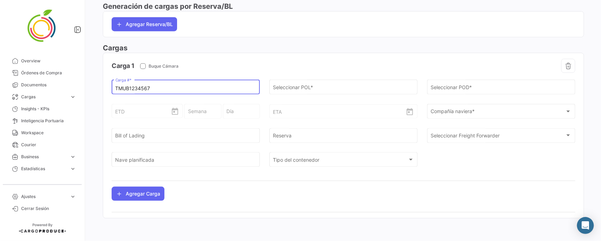
type input "TMUB1234567"
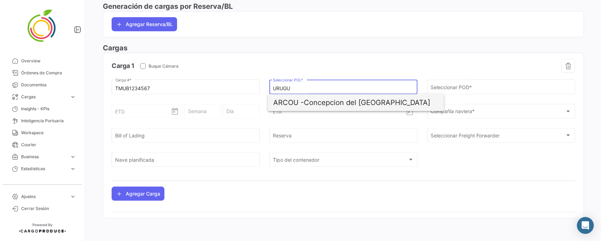
click at [329, 100] on span "ARCOU - [GEOGRAPHIC_DATA]" at bounding box center [356, 102] width 165 height 17
type input "Concepcion del [GEOGRAPHIC_DATA]"
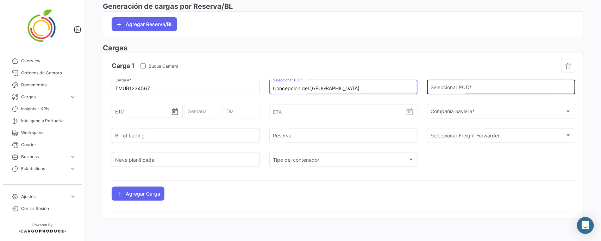
click at [501, 87] on input "Seleccionar POD *" at bounding box center [501, 89] width 141 height 6
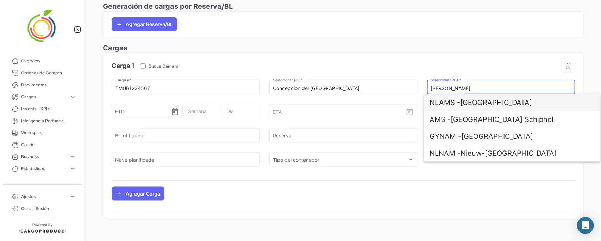
click at [491, 101] on span "NLAMS - [GEOGRAPHIC_DATA]" at bounding box center [512, 102] width 165 height 17
type input "[GEOGRAPHIC_DATA]"
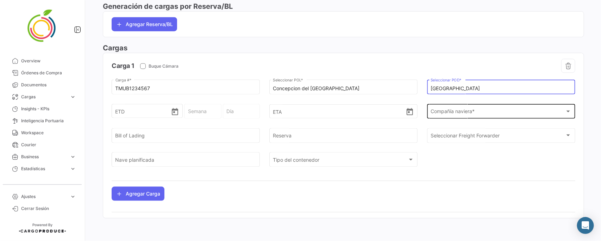
click at [453, 113] on span "Compañía naviera *" at bounding box center [498, 113] width 135 height 6
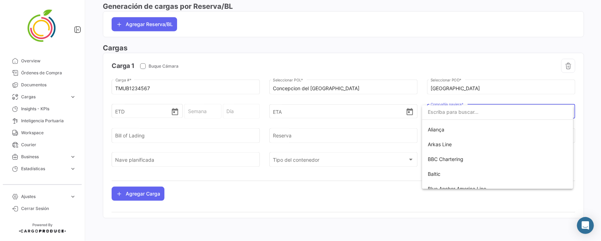
scroll to position [88, 0]
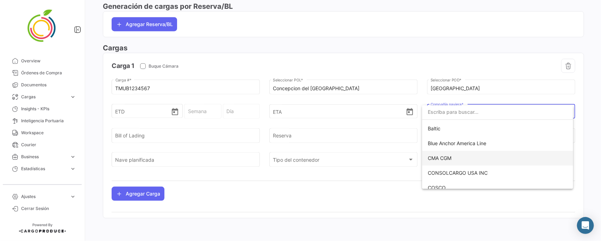
click at [457, 156] on span "CMA CGM" at bounding box center [498, 158] width 140 height 15
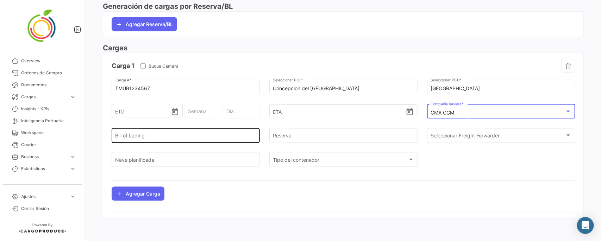
click at [156, 136] on input "Bill of Lading" at bounding box center [186, 137] width 141 height 6
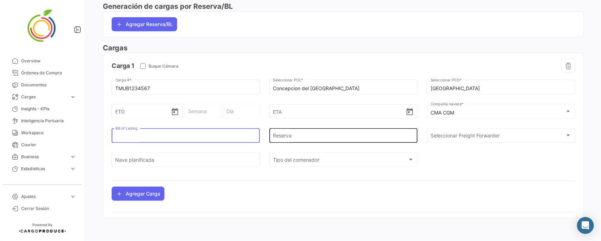
click at [310, 137] on input "Reserva" at bounding box center [343, 137] width 141 height 6
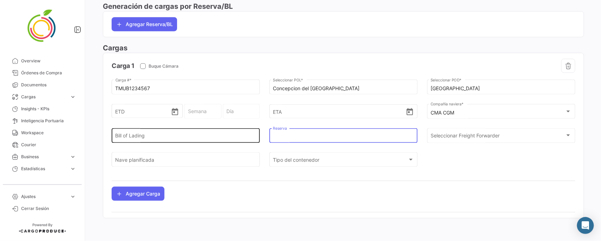
click at [144, 136] on input "Bill of Lading" at bounding box center [186, 137] width 141 height 6
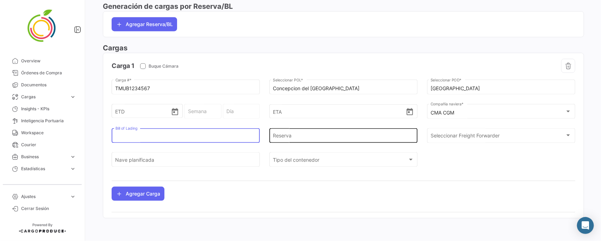
click at [308, 140] on div "Reserva" at bounding box center [343, 135] width 141 height 16
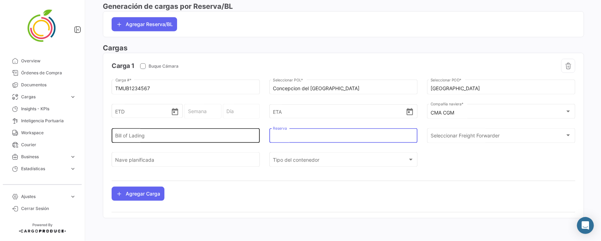
drag, startPoint x: 235, startPoint y: 136, endPoint x: 247, endPoint y: 131, distance: 12.8
click at [235, 135] on input "Bill of Lading" at bounding box center [186, 137] width 141 height 6
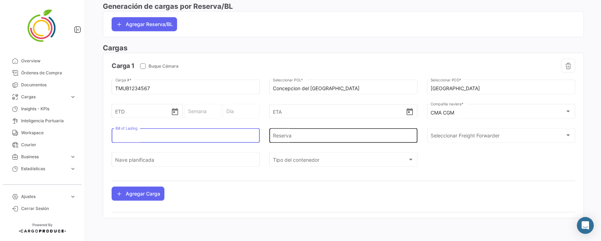
click at [300, 132] on div "Reserva" at bounding box center [343, 135] width 141 height 16
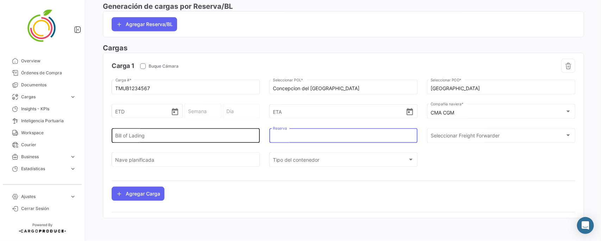
click at [207, 138] on input "Bill of Lading" at bounding box center [186, 137] width 141 height 6
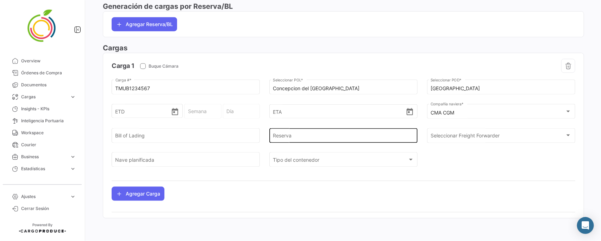
click at [304, 130] on div "Reserva" at bounding box center [343, 135] width 141 height 16
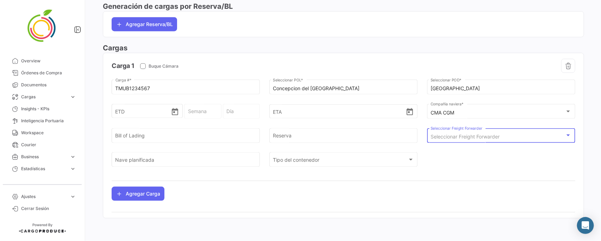
click at [560, 135] on div "Seleccionar Freight Forwarder" at bounding box center [498, 137] width 135 height 6
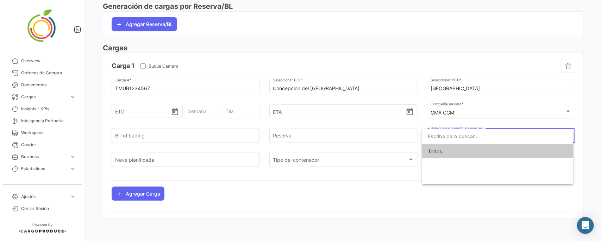
click at [366, 193] on div at bounding box center [300, 120] width 601 height 241
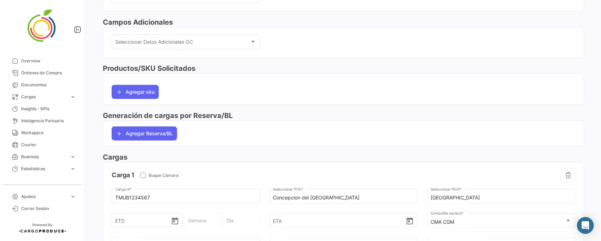
scroll to position [330, 0]
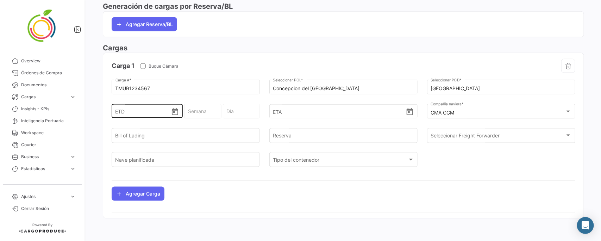
drag, startPoint x: 163, startPoint y: 85, endPoint x: 148, endPoint y: 94, distance: 16.9
click at [162, 86] on input "TMUB1234567" at bounding box center [186, 89] width 141 height 6
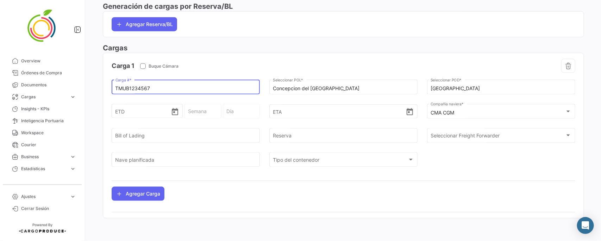
click at [138, 89] on input "TMUB1234567" at bounding box center [186, 89] width 141 height 6
drag, startPoint x: 124, startPoint y: 88, endPoint x: 87, endPoint y: 90, distance: 37.0
click at [115, 89] on div "TMUB1234567 Carga # *" at bounding box center [186, 87] width 148 height 16
click at [134, 80] on div "TMUB1234567 Carga # *" at bounding box center [186, 87] width 141 height 16
click at [147, 88] on input "TMUB1234567" at bounding box center [186, 89] width 141 height 6
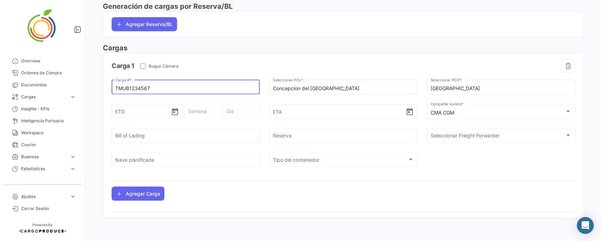
click at [159, 88] on input "TMUB1234567" at bounding box center [186, 89] width 141 height 6
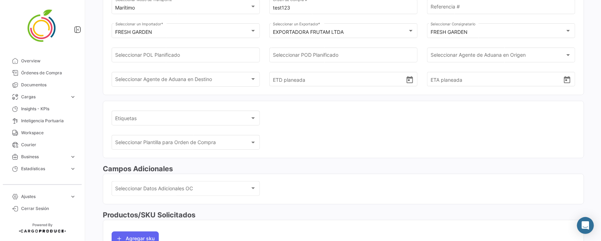
scroll to position [0, 0]
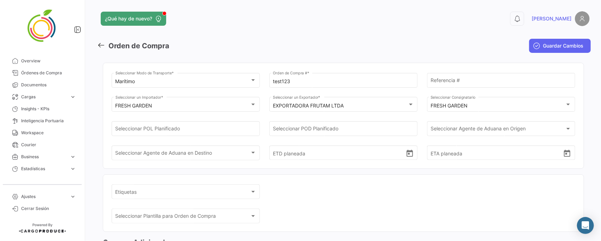
click at [101, 42] on icon at bounding box center [101, 45] width 8 height 8
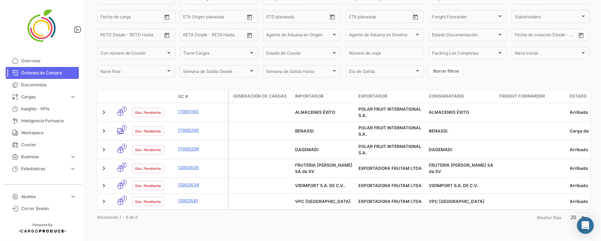
scroll to position [114, 0]
drag, startPoint x: 589, startPoint y: 227, endPoint x: 593, endPoint y: 240, distance: 13.5
click at [589, 228] on icon "Abrir Intercom Messenger" at bounding box center [585, 225] width 7 height 8
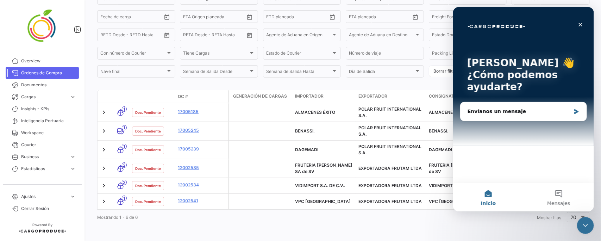
scroll to position [0, 0]
click at [580, 24] on icon "Cerrar" at bounding box center [581, 25] width 4 height 4
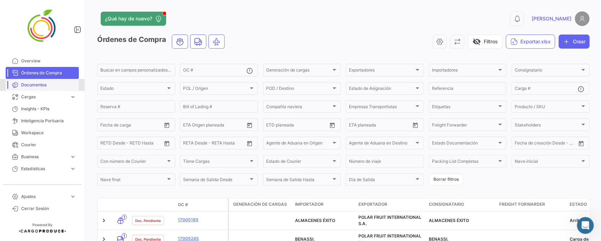
drag, startPoint x: 36, startPoint y: 85, endPoint x: 46, endPoint y: 106, distance: 23.8
click at [36, 85] on span "Documentos" at bounding box center [48, 85] width 55 height 6
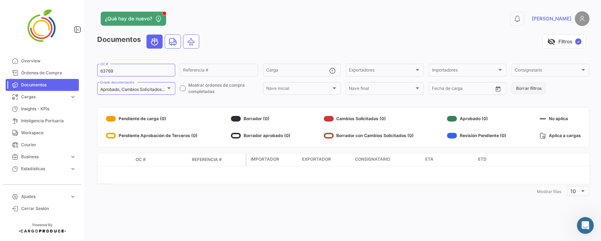
click at [536, 92] on button "Borrar filtros" at bounding box center [529, 88] width 35 height 12
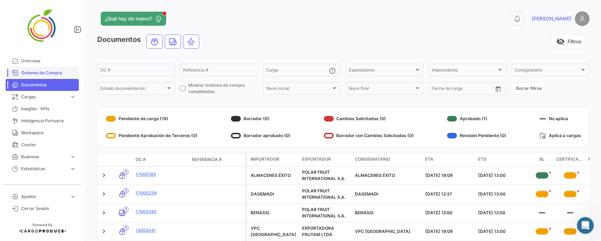
click at [51, 74] on span "Órdenes de Compra" at bounding box center [48, 73] width 55 height 6
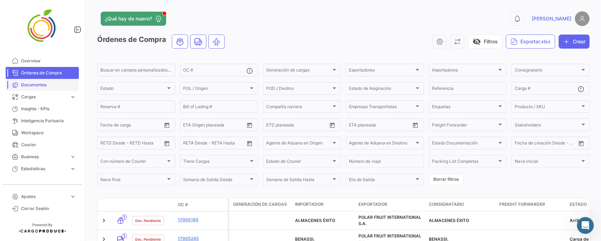
click at [39, 83] on span "Documentos" at bounding box center [48, 85] width 55 height 6
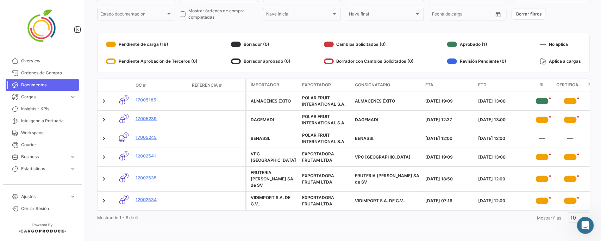
scroll to position [30, 0]
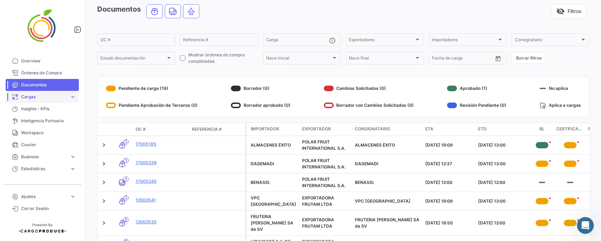
click at [31, 97] on span "Cargas" at bounding box center [44, 97] width 46 height 6
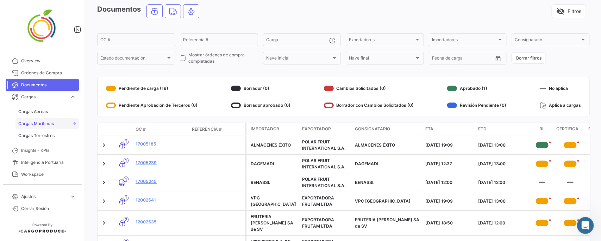
click at [50, 125] on span "Cargas Marítimas" at bounding box center [36, 123] width 36 height 6
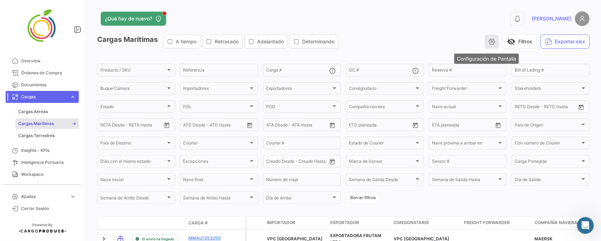
click at [489, 42] on icon "button" at bounding box center [492, 41] width 7 height 7
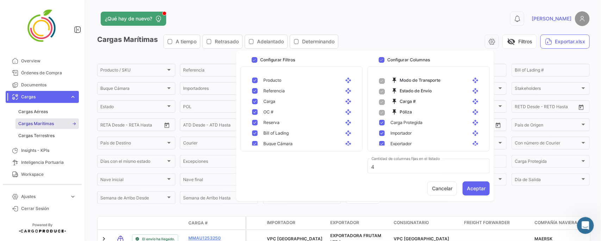
click at [446, 32] on app-header "¿Qué hay de nuevo? 0 Andrielle" at bounding box center [343, 22] width 493 height 23
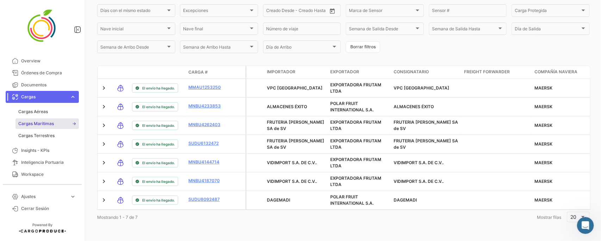
scroll to position [156, 0]
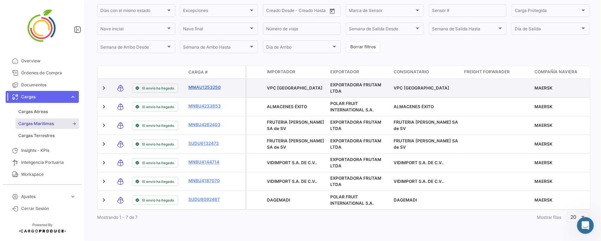
click at [204, 84] on link "MMAU1253250" at bounding box center [206, 87] width 37 height 6
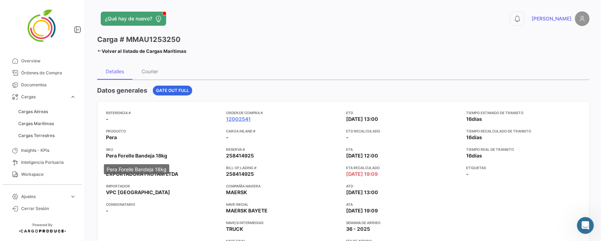
drag, startPoint x: 108, startPoint y: 157, endPoint x: 167, endPoint y: 157, distance: 59.5
click at [167, 157] on span "Pera Forelle Bandeja 18kg" at bounding box center [136, 155] width 61 height 7
click at [182, 145] on div "Referencia # - Producto Pera SKU Pera Forelle Bandeja 18kg Exportador EXPORTADO…" at bounding box center [163, 196] width 114 height 172
drag, startPoint x: 105, startPoint y: 156, endPoint x: 157, endPoint y: 157, distance: 52.9
click at [157, 157] on mat-card "Referencia # - Producto Pera SKU Pera Forelle Bandeja 18kg Exportador EXPORTADO…" at bounding box center [343, 196] width 493 height 190
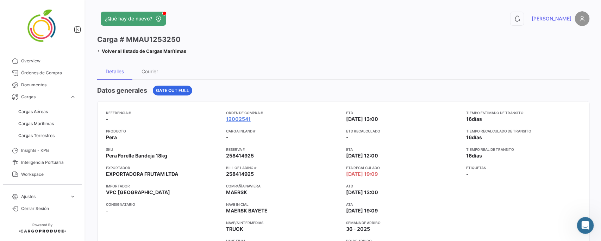
click at [178, 148] on app-card-info-title "SKU" at bounding box center [163, 150] width 114 height 6
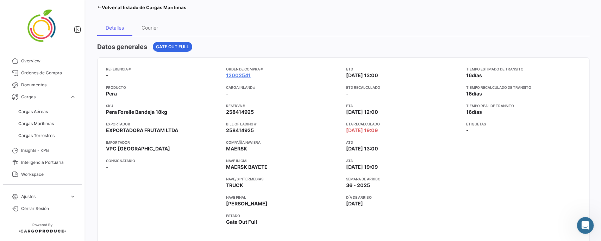
drag, startPoint x: 343, startPoint y: 131, endPoint x: 402, endPoint y: 133, distance: 58.1
click at [402, 133] on div "Referencia # - Producto Pera SKU Pera Forelle Bandeja 18kg Exportador EXPORTADO…" at bounding box center [343, 152] width 475 height 172
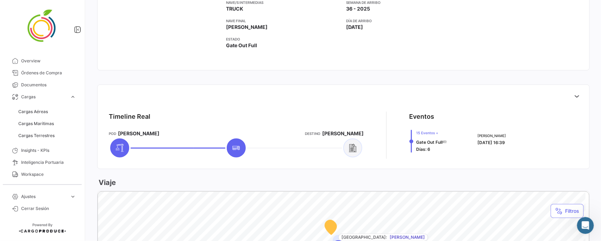
scroll to position [264, 0]
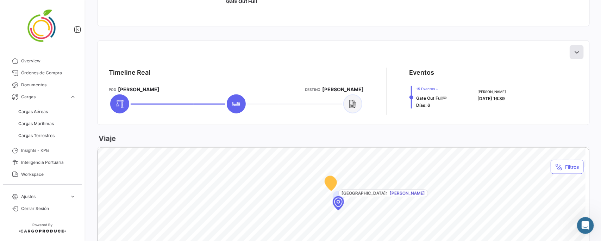
click at [578, 50] on button at bounding box center [577, 52] width 14 height 14
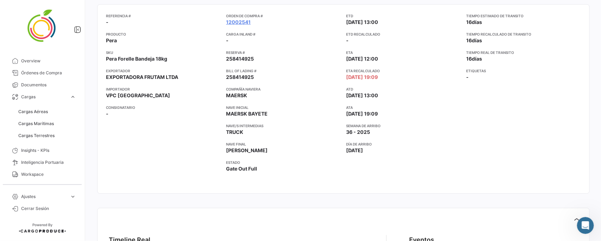
scroll to position [0, 0]
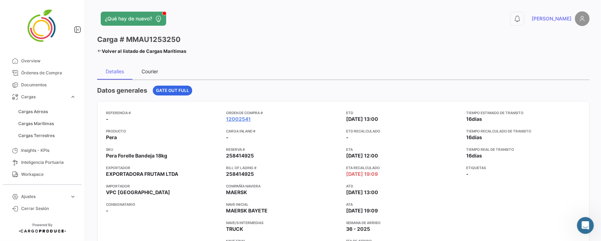
click at [150, 71] on div "Courier" at bounding box center [150, 71] width 17 height 6
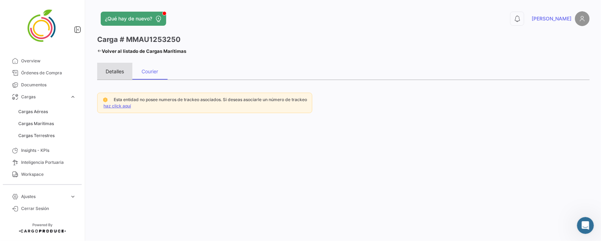
click at [122, 71] on div "Detalles" at bounding box center [115, 71] width 18 height 6
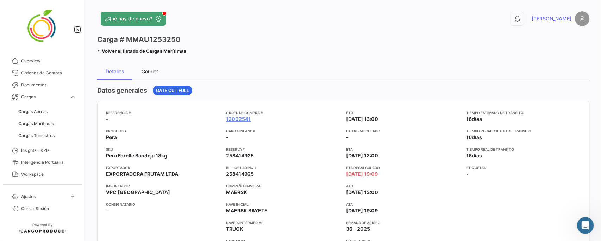
click at [150, 71] on div "Courier" at bounding box center [150, 71] width 17 height 6
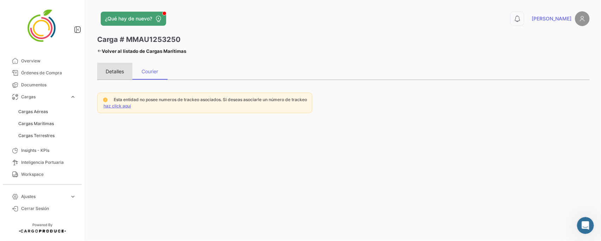
click at [110, 72] on div "Detalles" at bounding box center [115, 71] width 18 height 6
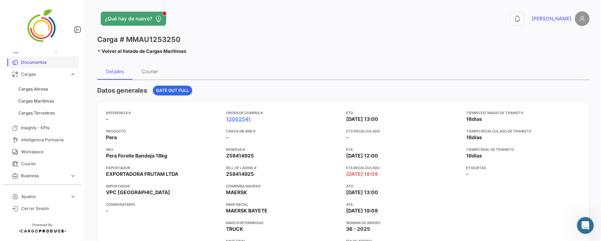
scroll to position [35, 0]
click at [63, 63] on link "Cargas expand_more" at bounding box center [42, 62] width 73 height 12
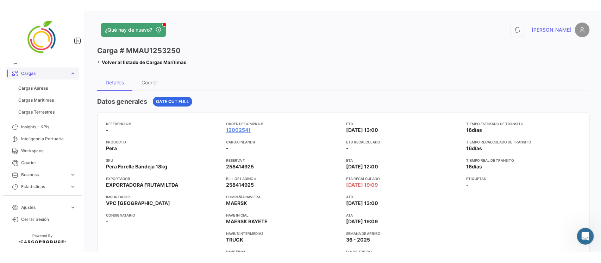
scroll to position [0, 0]
